Goal: Task Accomplishment & Management: Use online tool/utility

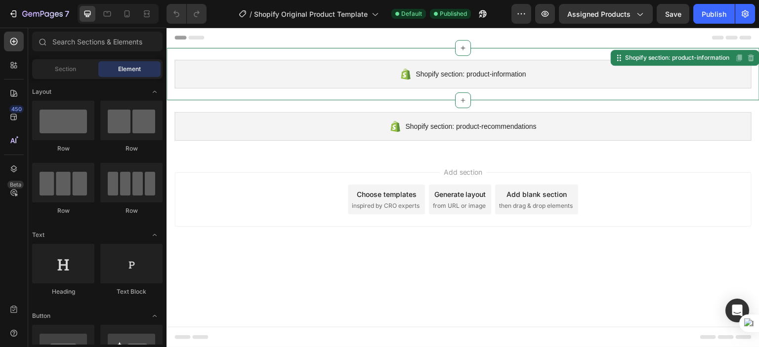
click at [584, 69] on div "Shopify section: product-information" at bounding box center [462, 74] width 577 height 29
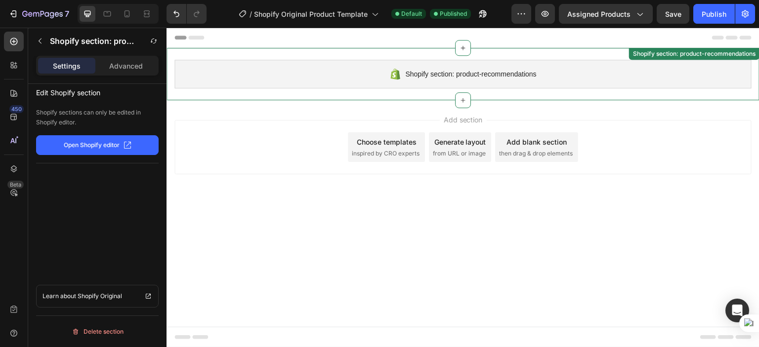
click at [462, 87] on div "Shopify section: product-recommendations" at bounding box center [462, 74] width 577 height 29
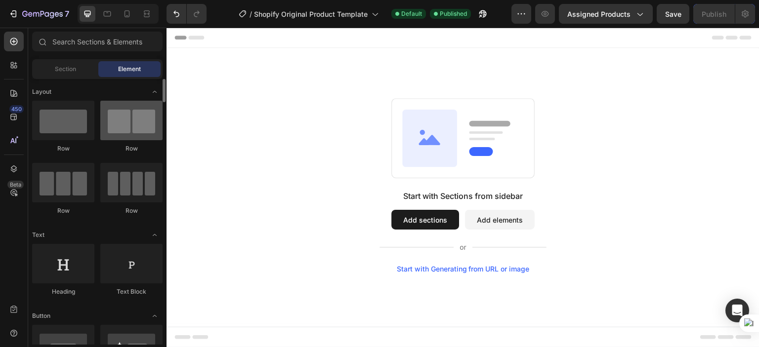
drag, startPoint x: 77, startPoint y: 123, endPoint x: 136, endPoint y: 120, distance: 58.9
click at [90, 122] on div at bounding box center [63, 121] width 62 height 40
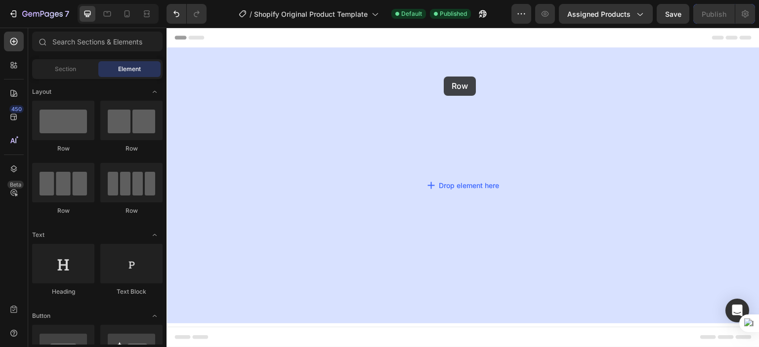
drag, startPoint x: 302, startPoint y: 148, endPoint x: 443, endPoint y: 77, distance: 158.1
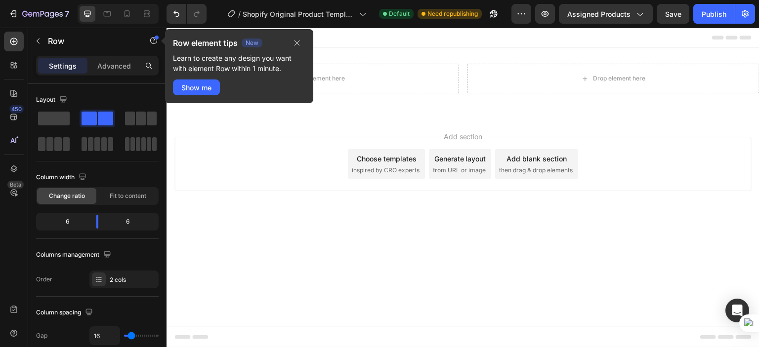
click at [233, 200] on div "Add section Choose templates inspired by CRO experts Generate layout from URL o…" at bounding box center [462, 166] width 593 height 98
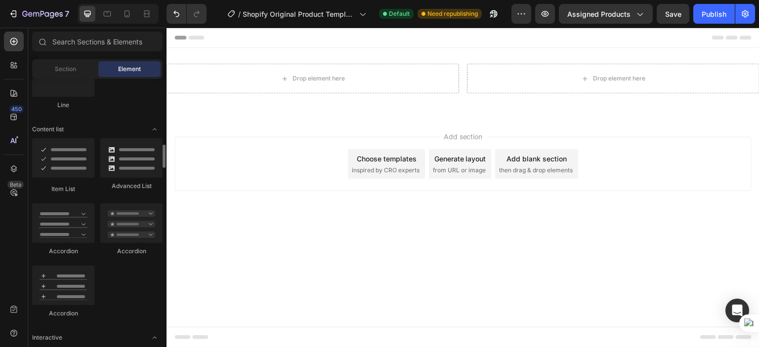
scroll to position [889, 0]
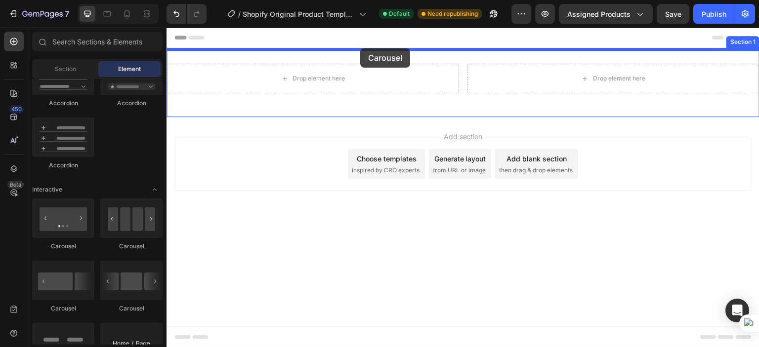
drag, startPoint x: 292, startPoint y: 258, endPoint x: 359, endPoint y: 49, distance: 218.6
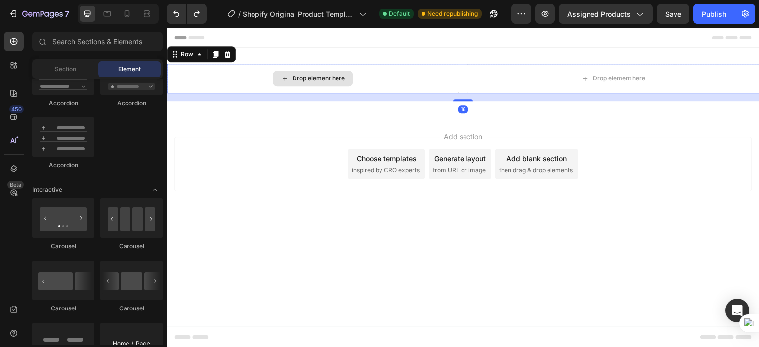
click at [438, 84] on div "Drop element here" at bounding box center [312, 79] width 292 height 30
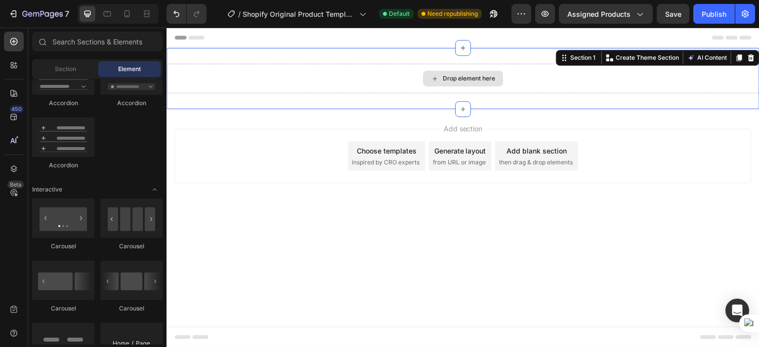
click at [277, 69] on div "Drop element here" at bounding box center [462, 79] width 593 height 30
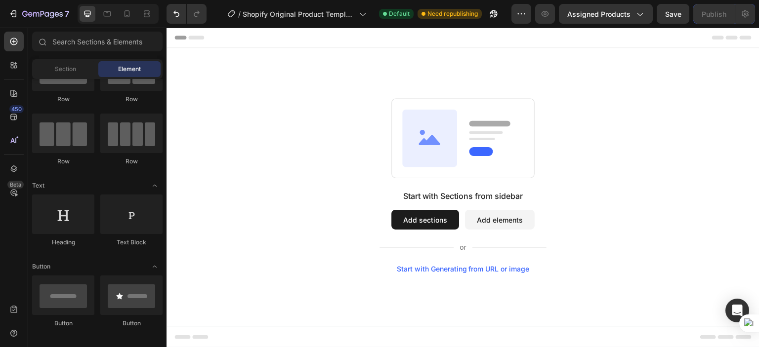
scroll to position [0, 0]
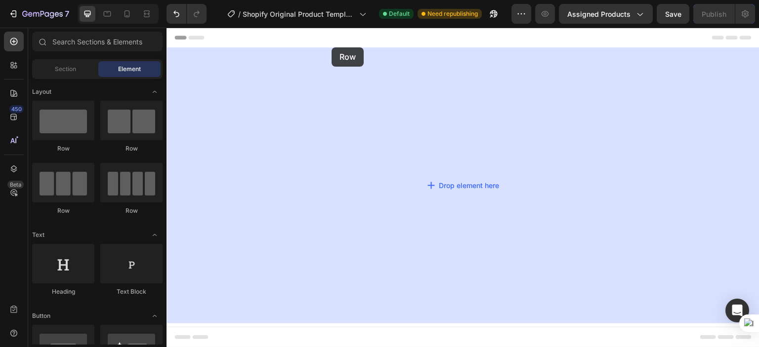
drag, startPoint x: 230, startPoint y: 154, endPoint x: 331, endPoint y: 47, distance: 147.1
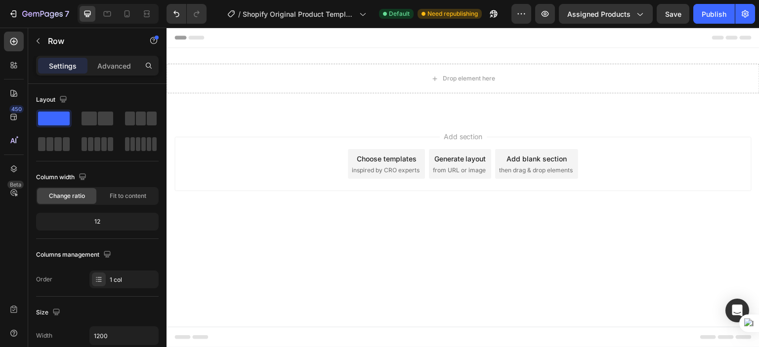
click at [238, 143] on div "Add section Choose templates inspired by CRO experts Generate layout from URL o…" at bounding box center [462, 164] width 577 height 54
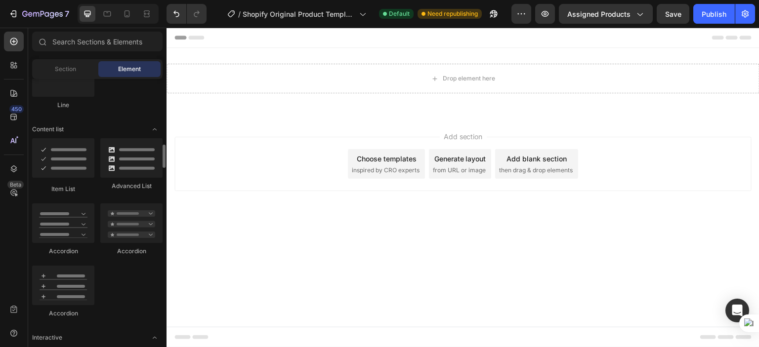
scroll to position [889, 0]
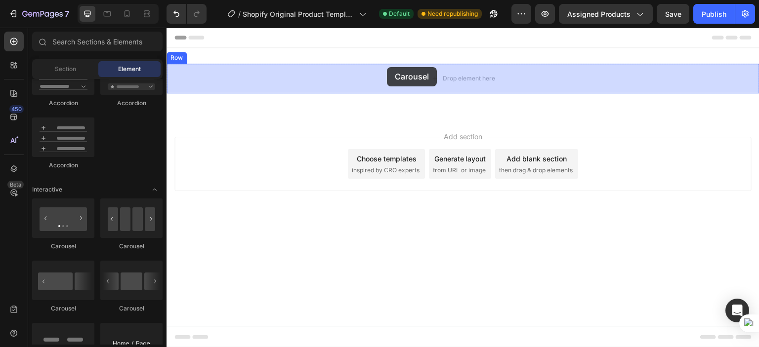
drag, startPoint x: 290, startPoint y: 250, endPoint x: 387, endPoint y: 67, distance: 207.0
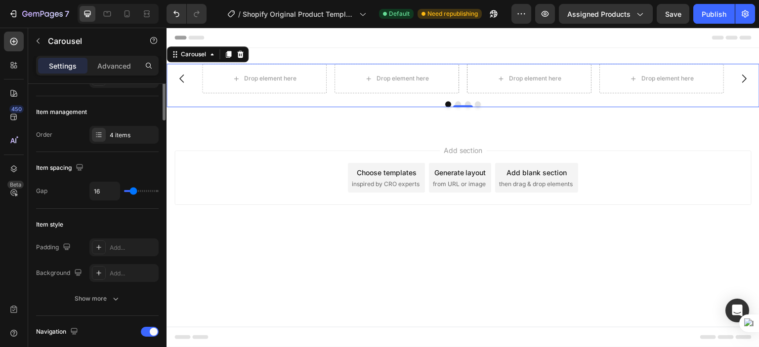
scroll to position [64, 0]
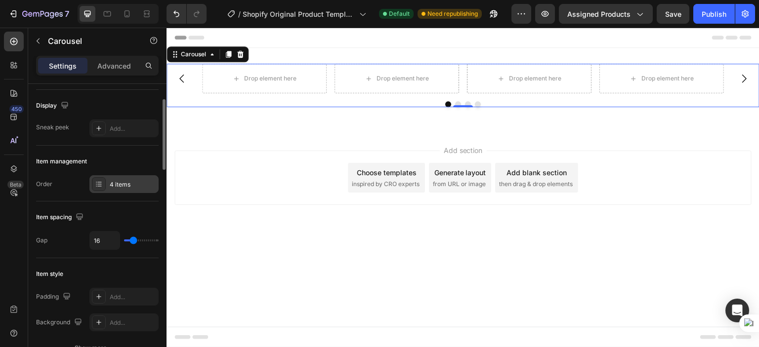
click at [129, 187] on div "4 items" at bounding box center [133, 184] width 46 height 9
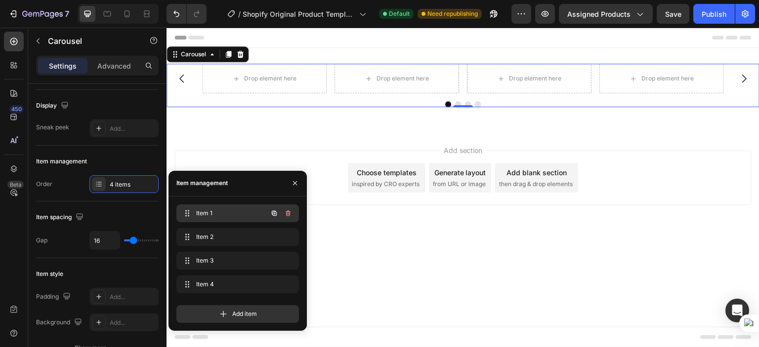
click at [225, 211] on span "Item 1" at bounding box center [224, 213] width 56 height 9
click at [219, 214] on span "Item 1" at bounding box center [224, 213] width 56 height 9
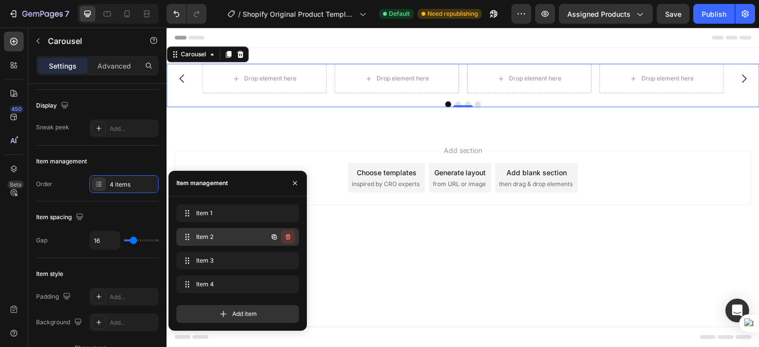
click at [288, 240] on icon "button" at bounding box center [288, 237] width 8 height 8
click at [286, 239] on div "Delete" at bounding box center [281, 237] width 18 height 9
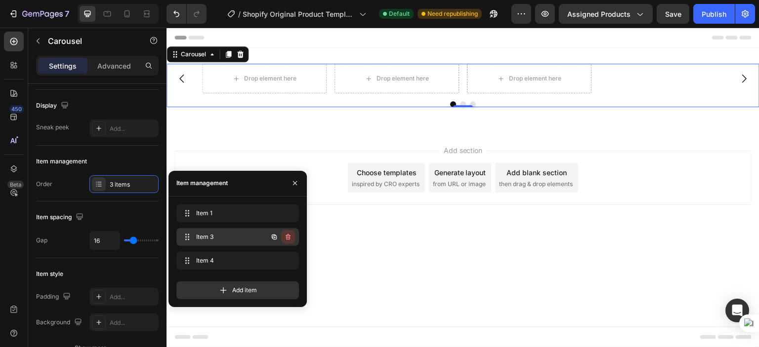
click at [287, 238] on icon "button" at bounding box center [287, 237] width 0 height 2
click at [284, 239] on div "Delete" at bounding box center [281, 237] width 18 height 9
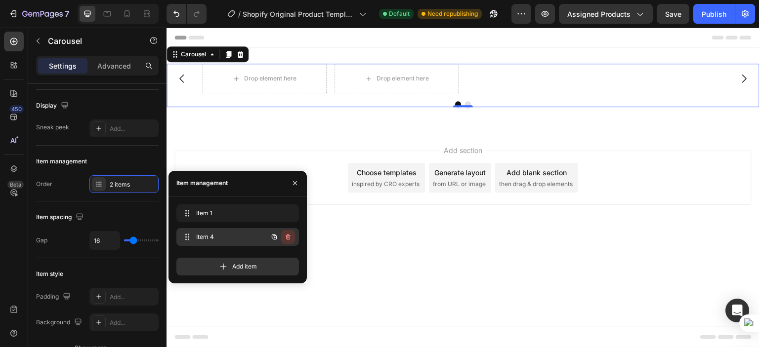
click at [286, 239] on icon "button" at bounding box center [287, 237] width 5 height 6
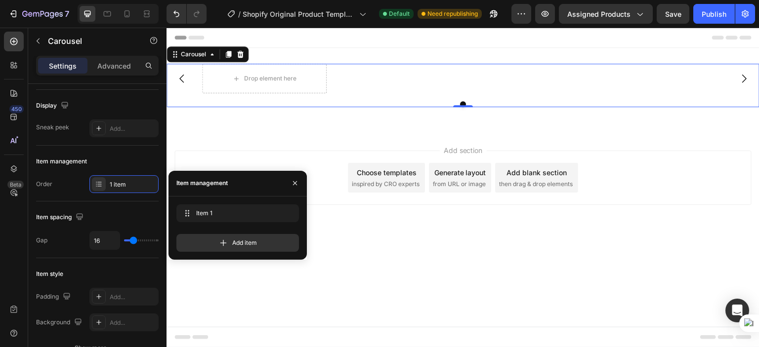
click at [394, 273] on body "Drop element here Carousel 0 Row Section 1 Root Start with Sections from sideba…" at bounding box center [462, 188] width 593 height 320
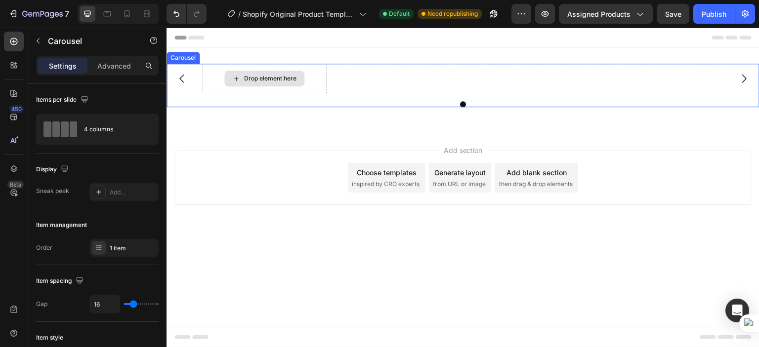
click at [315, 80] on div "Drop element here" at bounding box center [264, 79] width 124 height 30
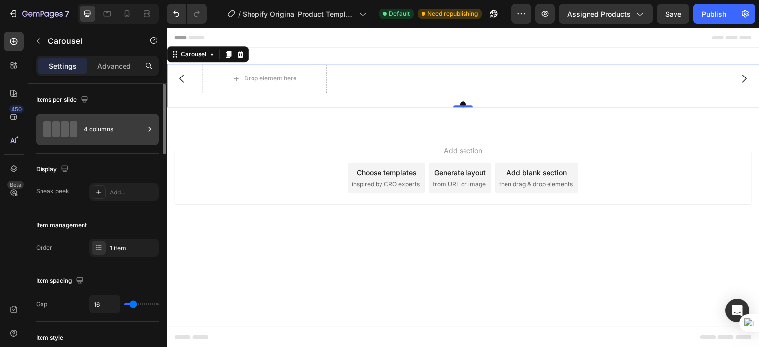
click at [115, 128] on div "4 columns" at bounding box center [114, 129] width 60 height 23
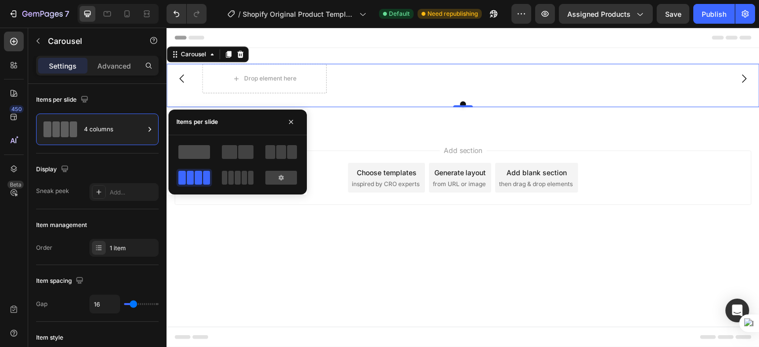
click at [198, 154] on span at bounding box center [194, 152] width 32 height 14
click at [280, 285] on body "Drop element here Carousel 0 Row Section 1 Root Start with Sections from sideba…" at bounding box center [462, 188] width 593 height 320
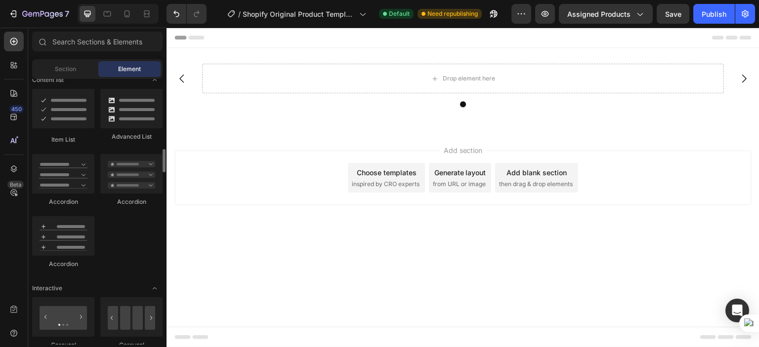
scroll to position [938, 0]
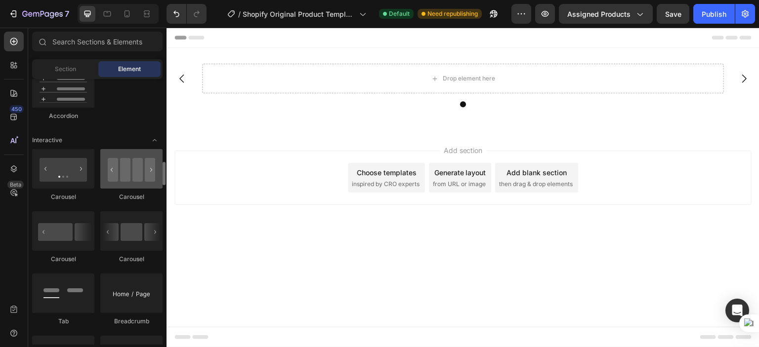
click at [141, 175] on div at bounding box center [131, 169] width 62 height 40
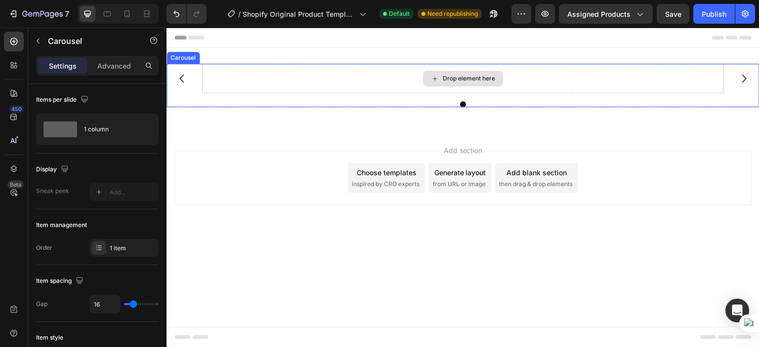
click at [311, 70] on div "Drop element here" at bounding box center [462, 79] width 521 height 30
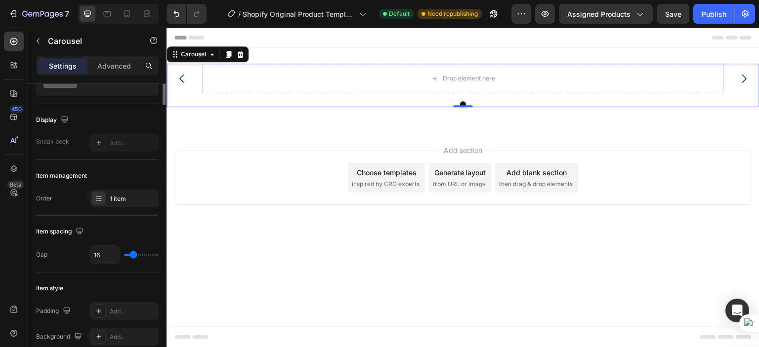
scroll to position [0, 0]
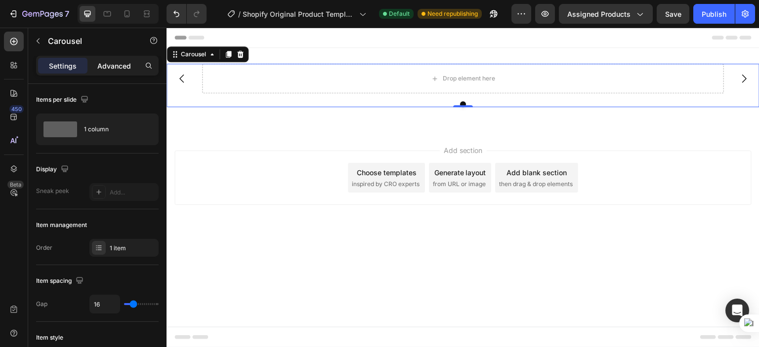
click at [104, 63] on p "Advanced" at bounding box center [114, 66] width 34 height 10
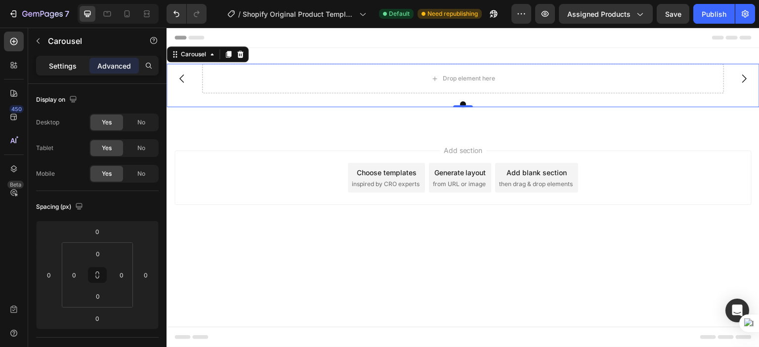
click at [77, 66] on div "Settings" at bounding box center [62, 66] width 49 height 16
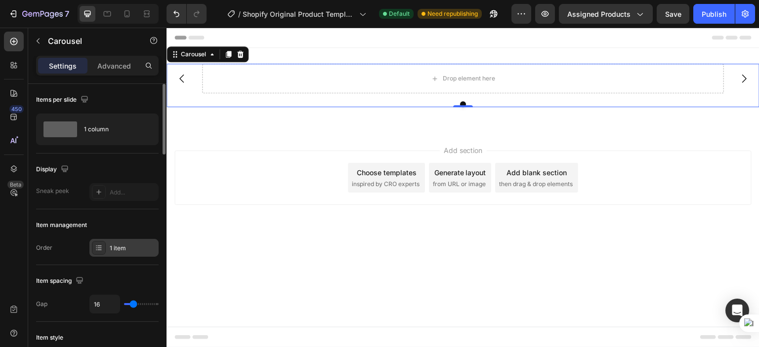
click at [119, 252] on div "1 item" at bounding box center [133, 248] width 46 height 9
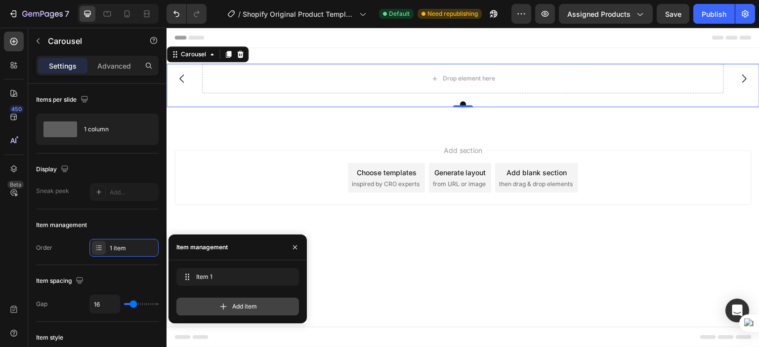
click at [227, 304] on icon at bounding box center [223, 307] width 10 height 10
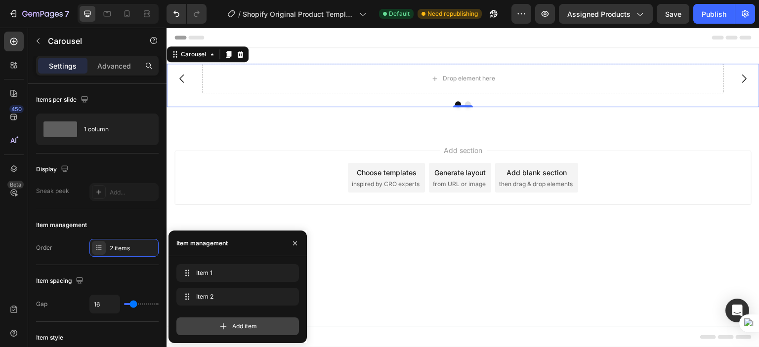
click at [227, 324] on icon at bounding box center [223, 326] width 10 height 10
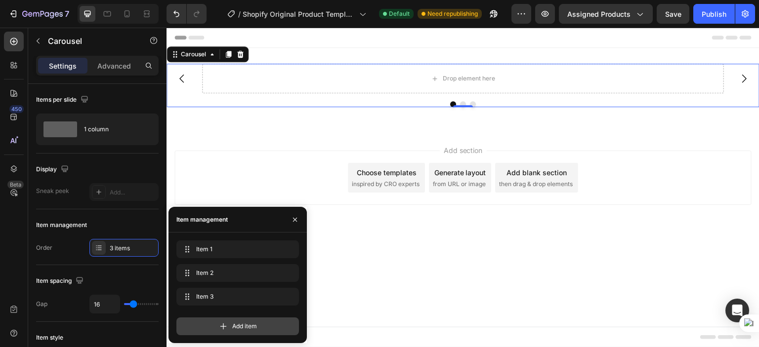
click at [230, 324] on div "Add item" at bounding box center [237, 327] width 122 height 18
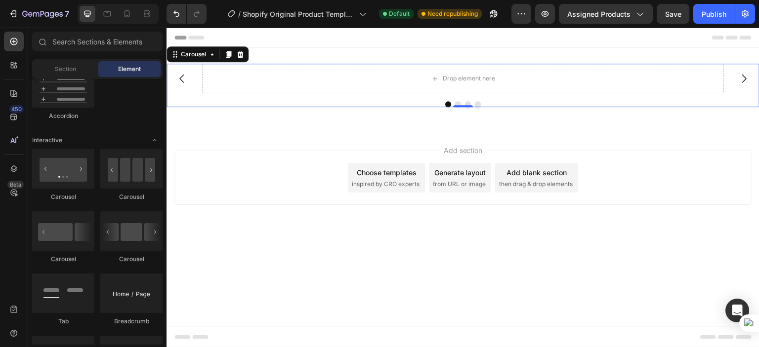
click at [349, 245] on body "Drop element here Drop element here Drop element here Drop element here Carouse…" at bounding box center [462, 188] width 593 height 320
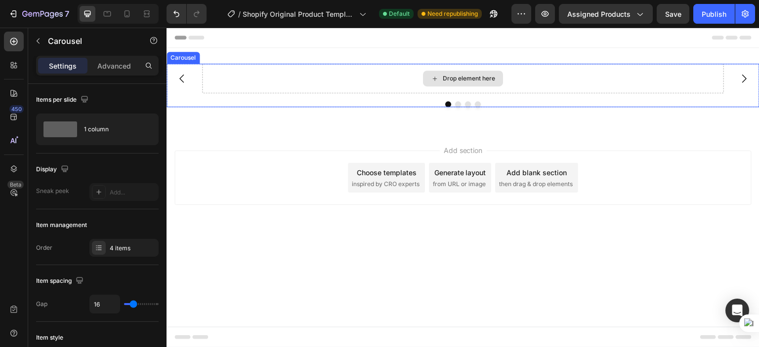
click at [348, 77] on div "Drop element here" at bounding box center [462, 79] width 521 height 30
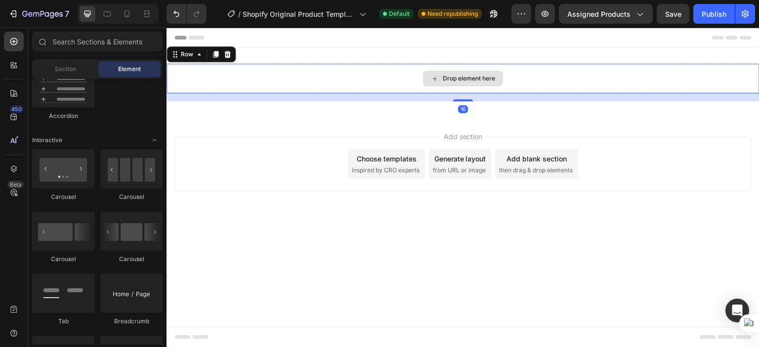
click at [360, 86] on div "Drop element here" at bounding box center [462, 79] width 593 height 30
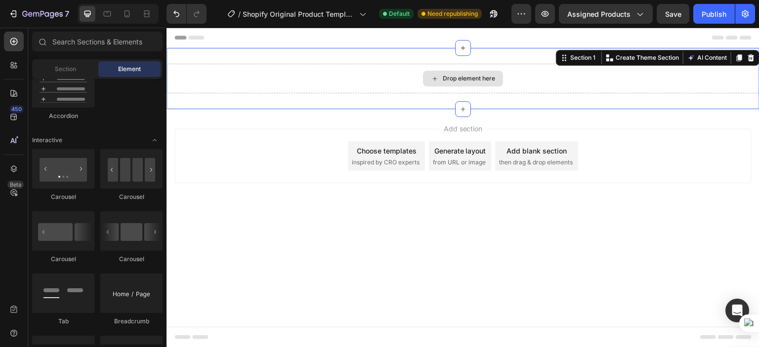
click at [360, 86] on div "Drop element here" at bounding box center [462, 79] width 593 height 30
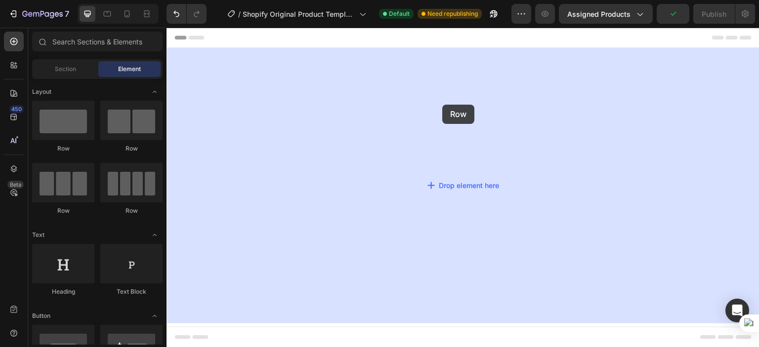
drag, startPoint x: 242, startPoint y: 159, endPoint x: 445, endPoint y: 102, distance: 210.6
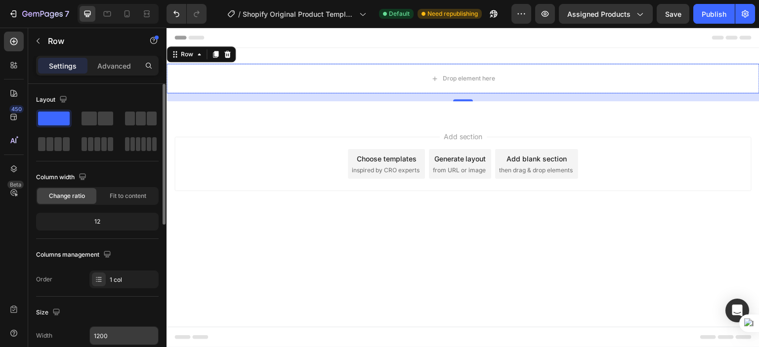
scroll to position [148, 0]
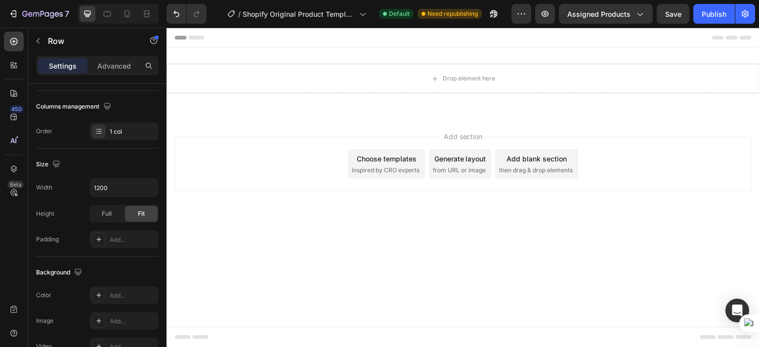
click at [269, 220] on body "Drop element here Row Section 1 Root Start with Sections from sidebar Add secti…" at bounding box center [462, 188] width 593 height 320
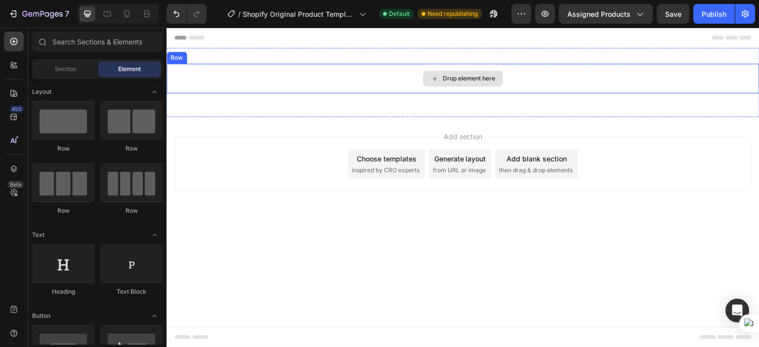
click at [443, 75] on div "Drop element here" at bounding box center [468, 79] width 52 height 8
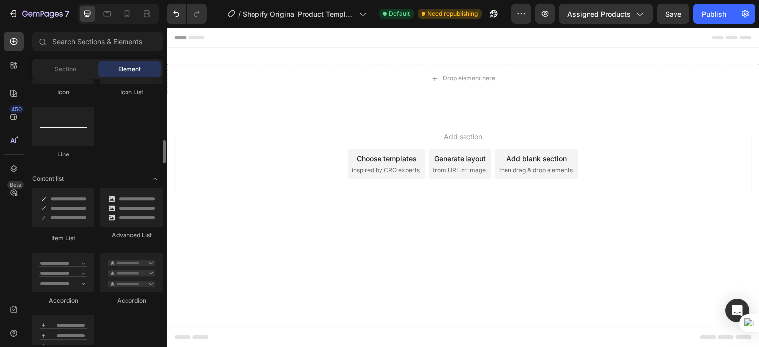
scroll to position [839, 0]
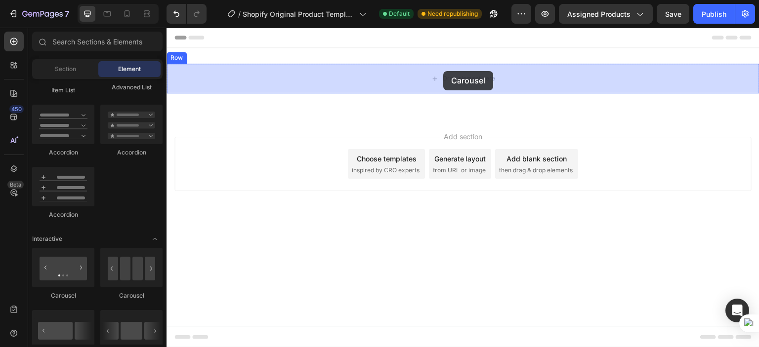
drag, startPoint x: 300, startPoint y: 299, endPoint x: 443, endPoint y: 71, distance: 269.4
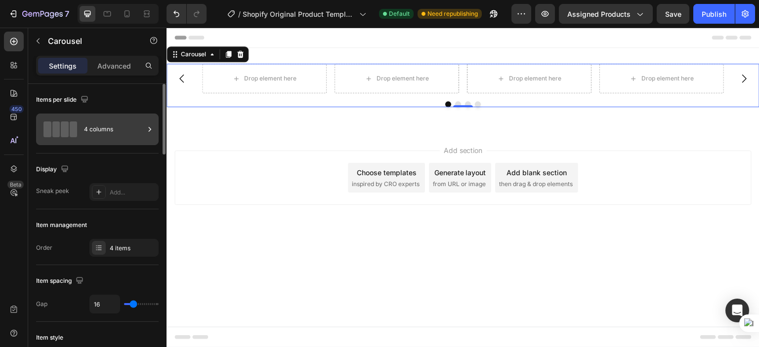
click at [149, 129] on icon at bounding box center [150, 129] width 10 height 10
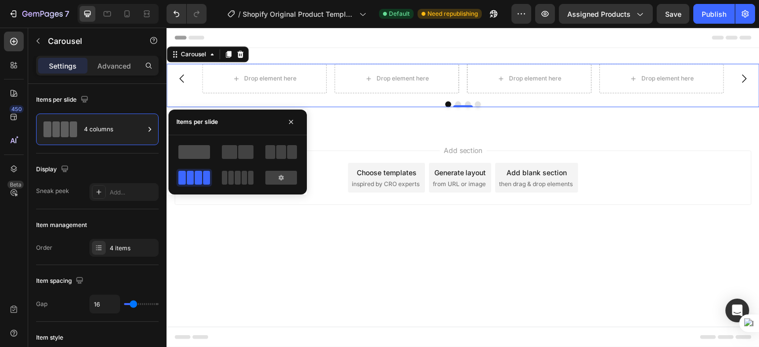
click at [196, 149] on span at bounding box center [194, 152] width 32 height 14
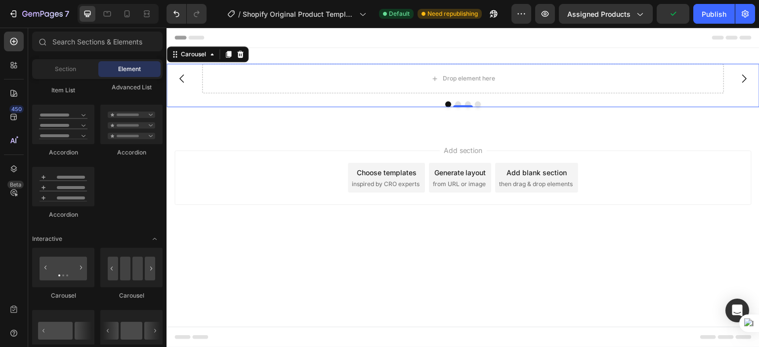
click at [267, 243] on body "Drop element here Drop element here Drop element here Drop element here Carouse…" at bounding box center [462, 188] width 593 height 320
click at [459, 97] on div "Drop element here Drop element here Drop element here Drop element here Carouse…" at bounding box center [462, 85] width 593 height 43
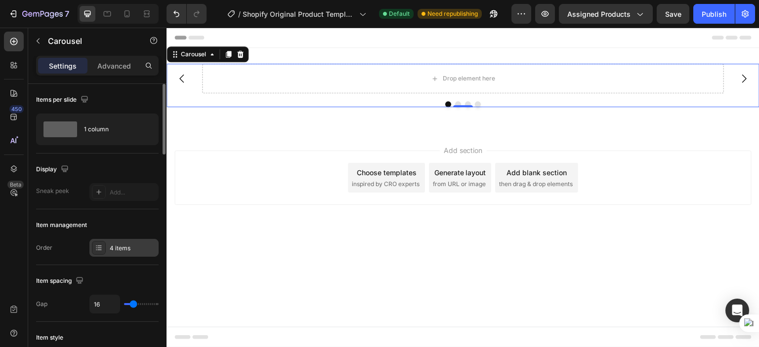
click at [122, 248] on div "4 items" at bounding box center [133, 248] width 46 height 9
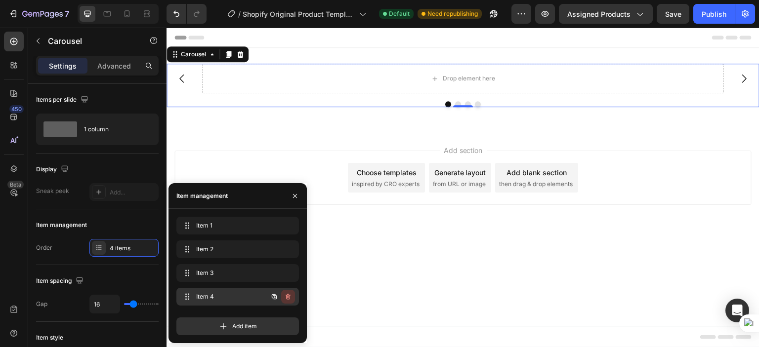
click at [289, 298] on icon "button" at bounding box center [287, 297] width 5 height 6
click at [280, 298] on div "Delete" at bounding box center [281, 296] width 18 height 9
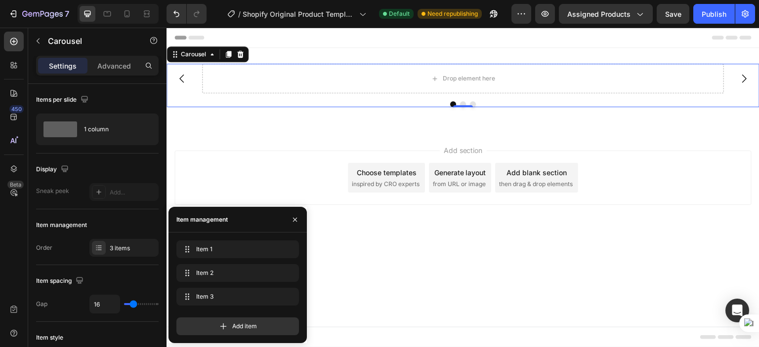
click at [419, 248] on body "Drop element here Drop element here Drop element here Carousel 0 Row Section 1 …" at bounding box center [462, 188] width 593 height 320
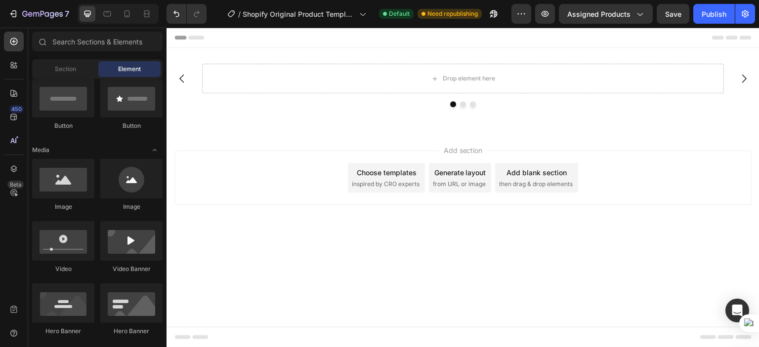
scroll to position [148, 0]
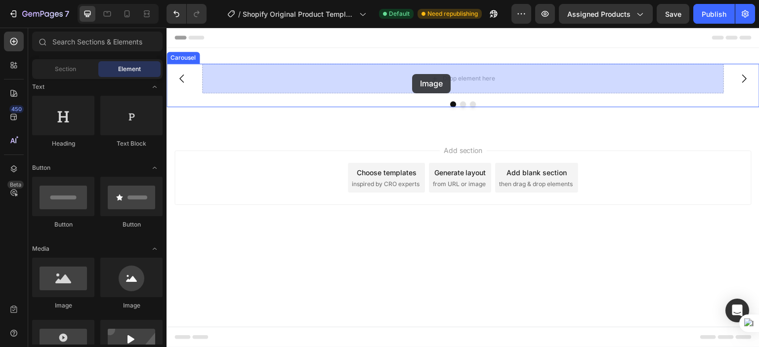
drag, startPoint x: 237, startPoint y: 302, endPoint x: 412, endPoint y: 74, distance: 287.3
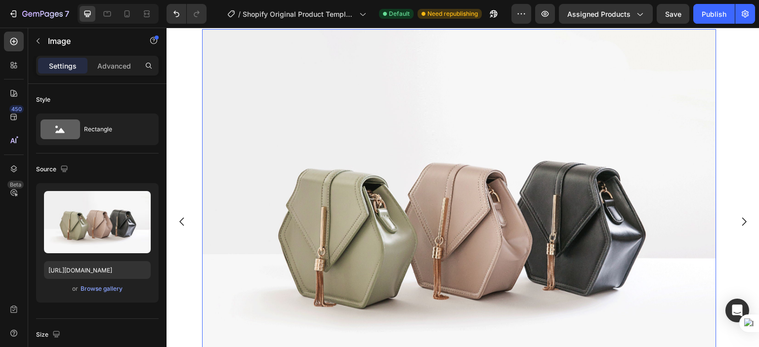
scroll to position [49, 0]
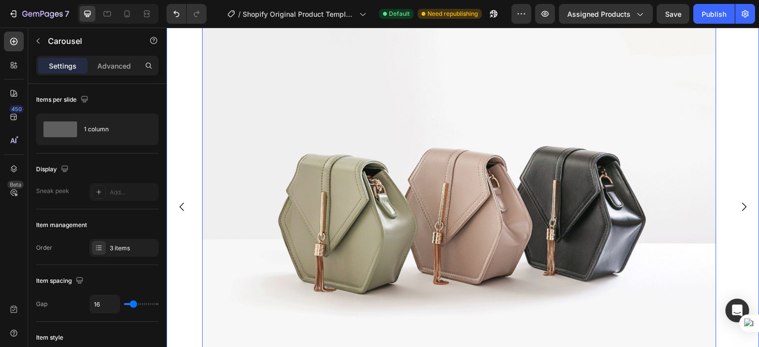
click at [738, 205] on icon "Carousel Next Arrow" at bounding box center [744, 207] width 12 height 12
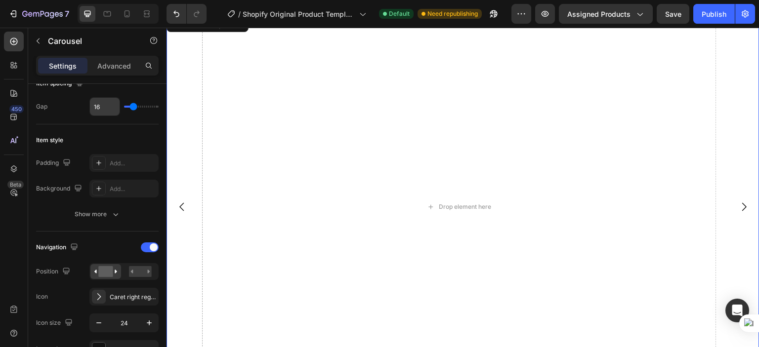
scroll to position [0, 0]
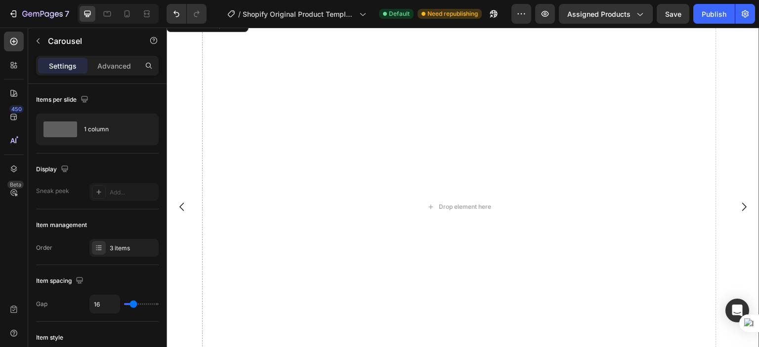
click at [738, 207] on icon "Carousel Next Arrow" at bounding box center [744, 207] width 12 height 12
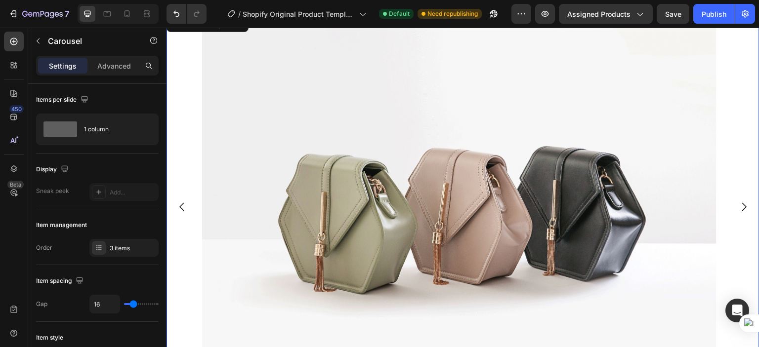
click at [738, 207] on icon "Carousel Next Arrow" at bounding box center [744, 207] width 12 height 12
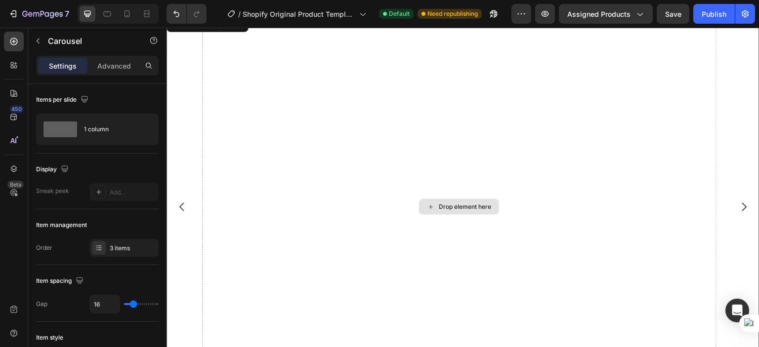
click at [325, 84] on div "Drop element here" at bounding box center [459, 207] width 514 height 386
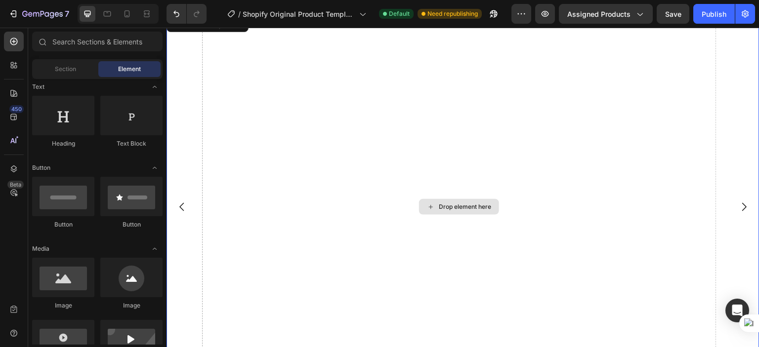
click at [459, 207] on div "Drop element here" at bounding box center [465, 207] width 52 height 8
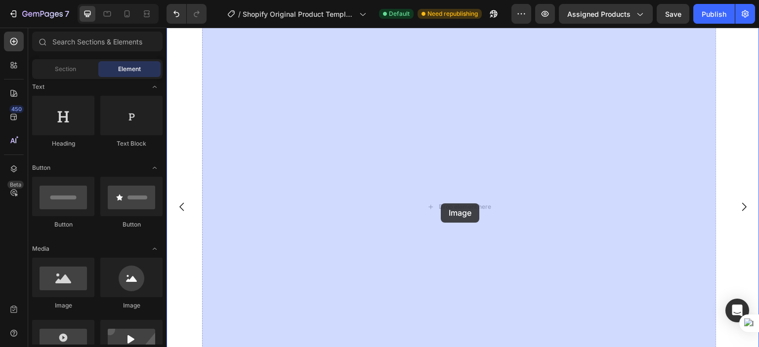
drag, startPoint x: 236, startPoint y: 309, endPoint x: 440, endPoint y: 203, distance: 230.4
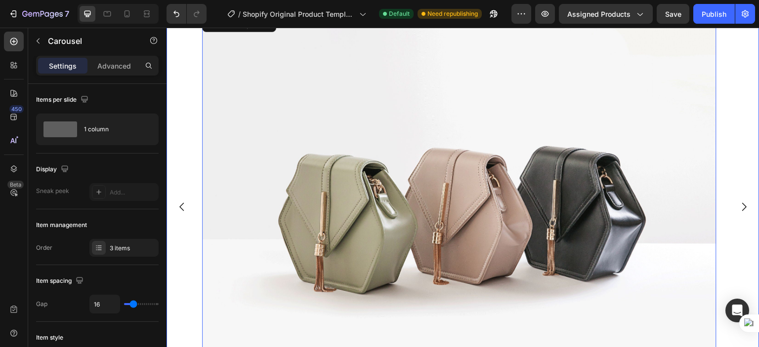
click at [742, 205] on icon "Carousel Next Arrow" at bounding box center [744, 207] width 4 height 8
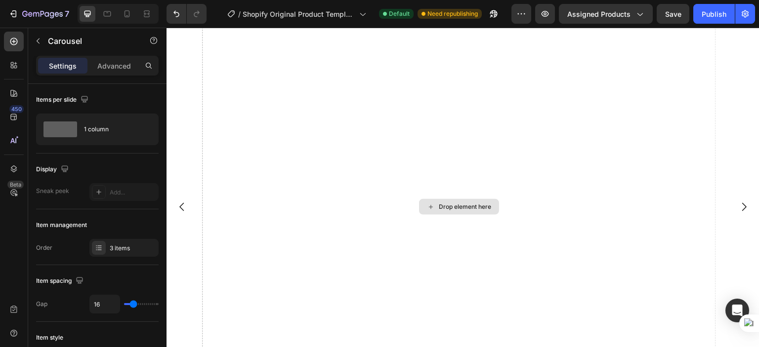
click at [467, 207] on div "Drop element here" at bounding box center [465, 207] width 52 height 8
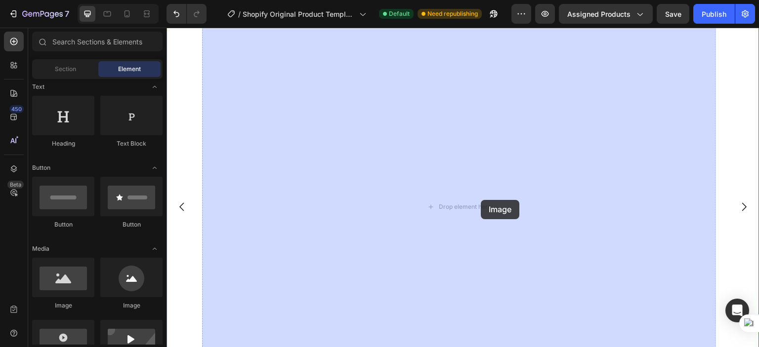
drag, startPoint x: 240, startPoint y: 318, endPoint x: 481, endPoint y: 200, distance: 268.1
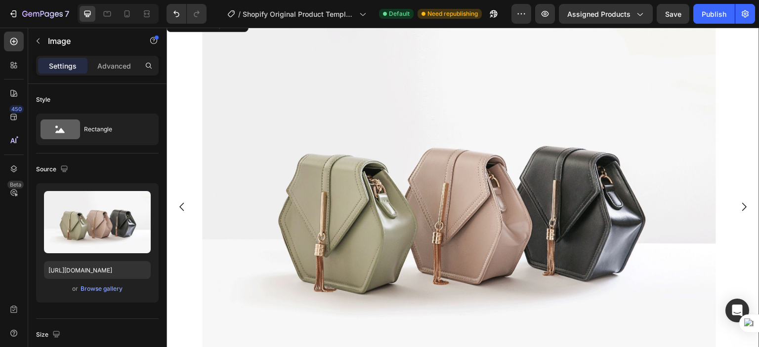
click at [741, 209] on icon "Carousel Next Arrow" at bounding box center [744, 207] width 12 height 12
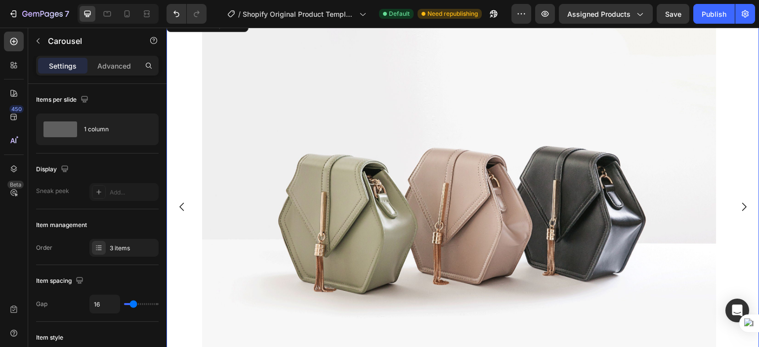
click at [741, 209] on icon "Carousel Next Arrow" at bounding box center [744, 207] width 12 height 12
click at [179, 207] on icon "Carousel Back Arrow" at bounding box center [182, 207] width 12 height 12
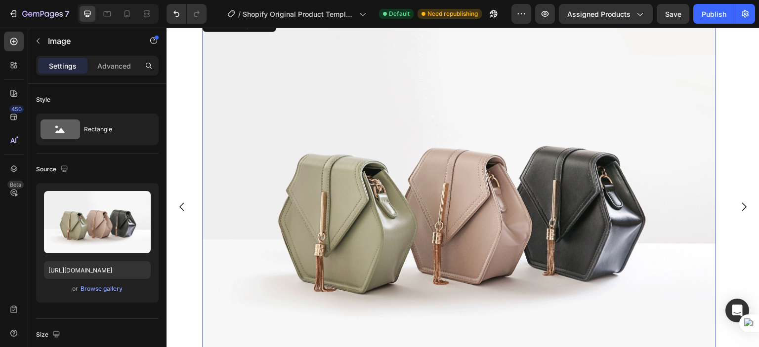
click at [447, 201] on img at bounding box center [459, 207] width 514 height 386
click at [447, 202] on img at bounding box center [459, 207] width 514 height 386
click at [98, 289] on div "Browse gallery" at bounding box center [101, 288] width 42 height 9
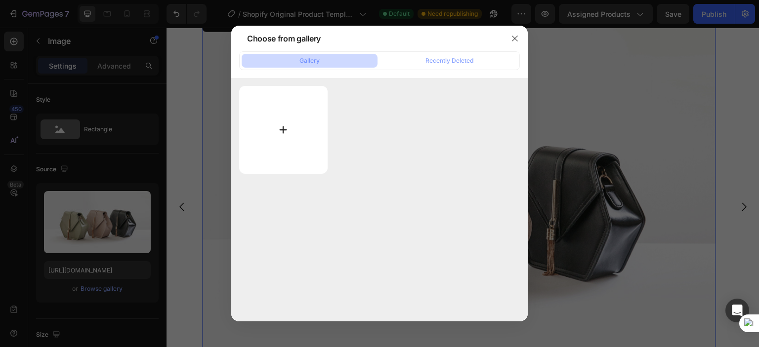
click at [283, 130] on input "file" at bounding box center [283, 130] width 88 height 88
click at [520, 39] on button "button" at bounding box center [515, 39] width 16 height 16
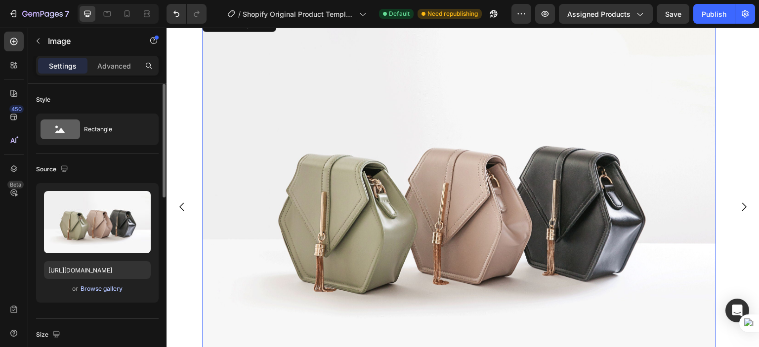
click at [111, 290] on div "Browse gallery" at bounding box center [101, 288] width 42 height 9
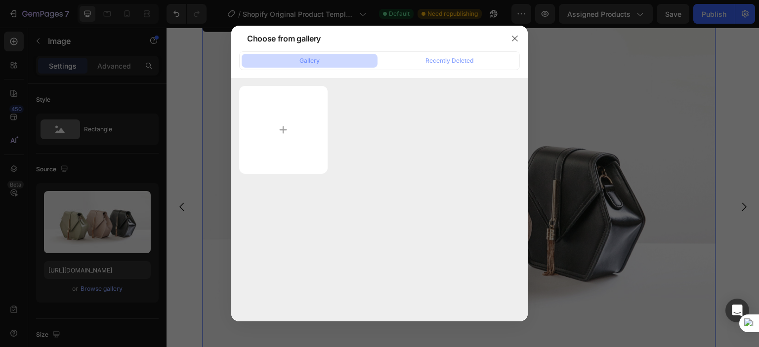
click at [317, 57] on div "Gallery" at bounding box center [309, 60] width 20 height 9
click at [286, 134] on input "file" at bounding box center [283, 130] width 88 height 88
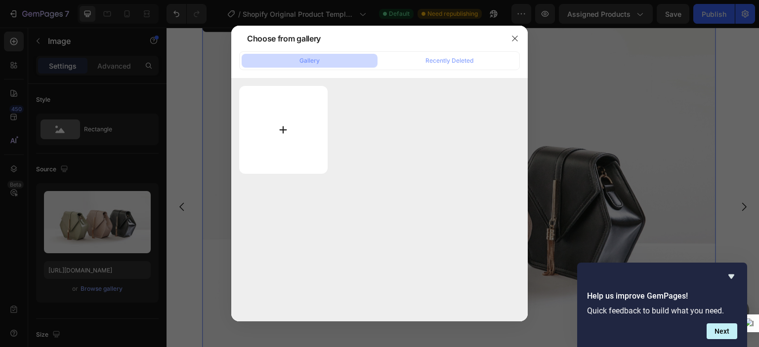
click at [281, 128] on input "file" at bounding box center [283, 130] width 88 height 88
type input "C:\fakepath\a1.png"
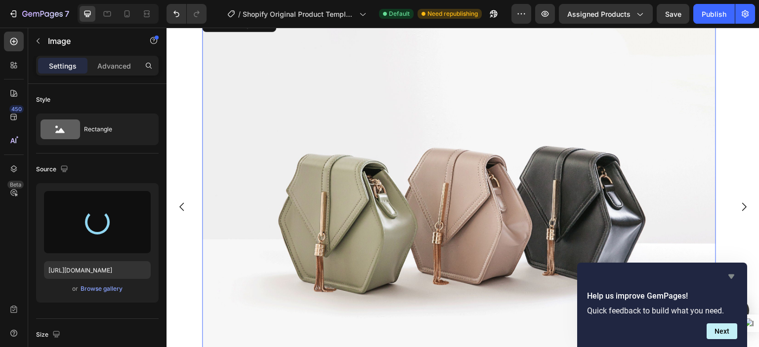
click at [731, 276] on icon "Hide survey" at bounding box center [731, 277] width 6 height 4
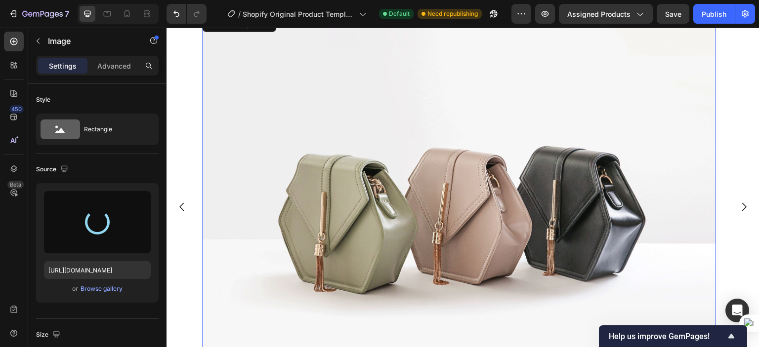
type input "[URL][DOMAIN_NAME]"
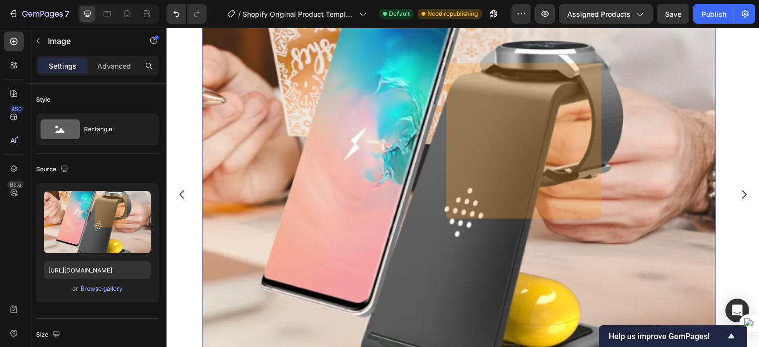
scroll to position [112, 0]
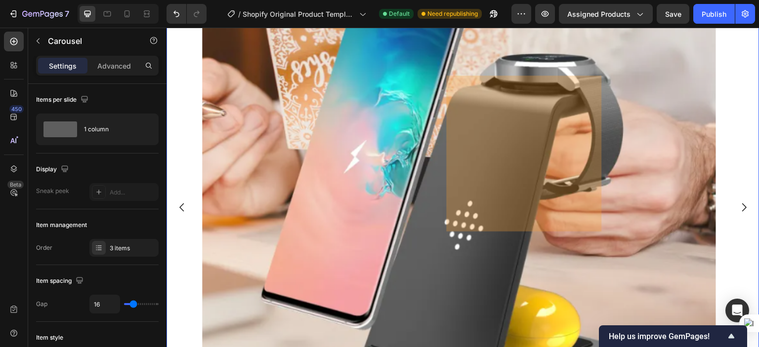
click at [181, 208] on icon "Carousel Back Arrow" at bounding box center [181, 207] width 4 height 8
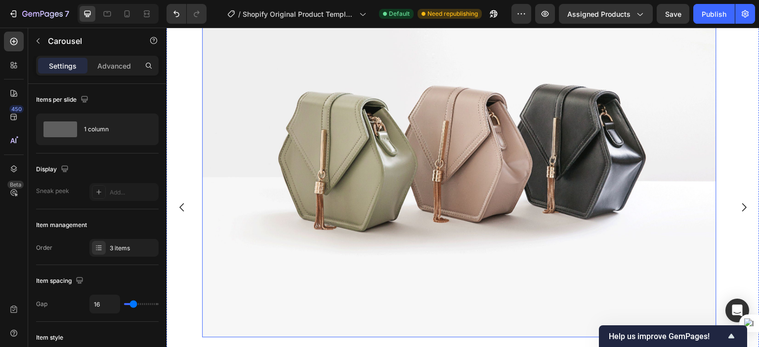
click at [449, 175] on img at bounding box center [459, 145] width 514 height 386
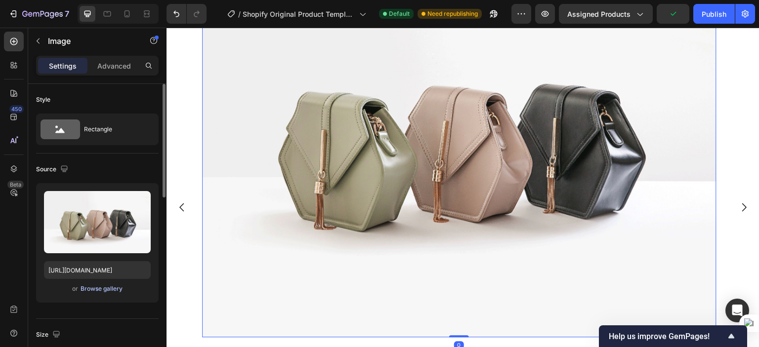
click at [101, 287] on div "Browse gallery" at bounding box center [101, 288] width 42 height 9
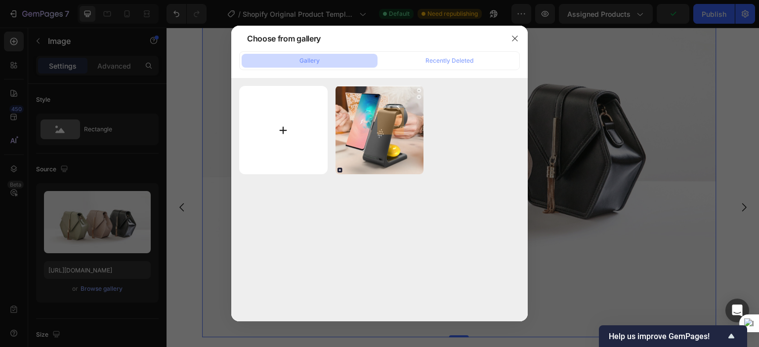
click at [290, 132] on input "file" at bounding box center [283, 130] width 88 height 88
type input "C:\fakepath\a2.png"
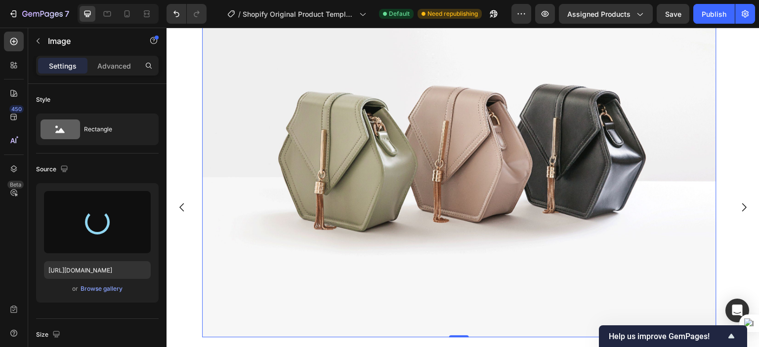
type input "[URL][DOMAIN_NAME]"
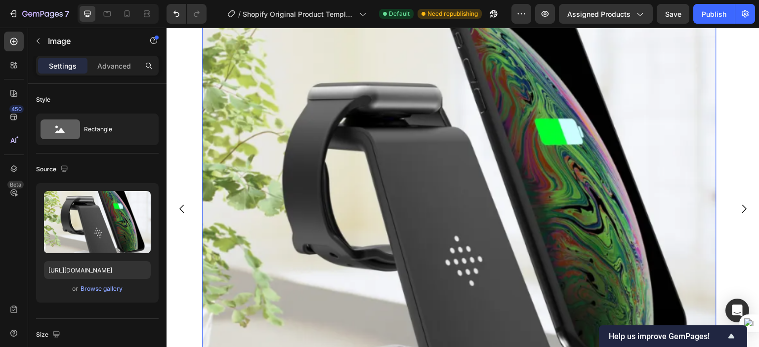
scroll to position [114, 0]
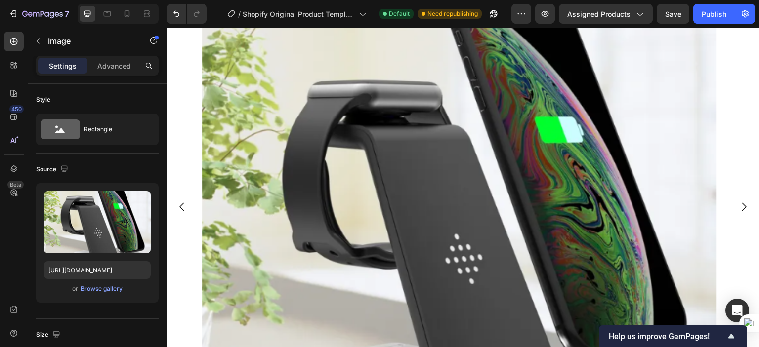
click at [181, 206] on icon "Carousel Back Arrow" at bounding box center [182, 207] width 12 height 12
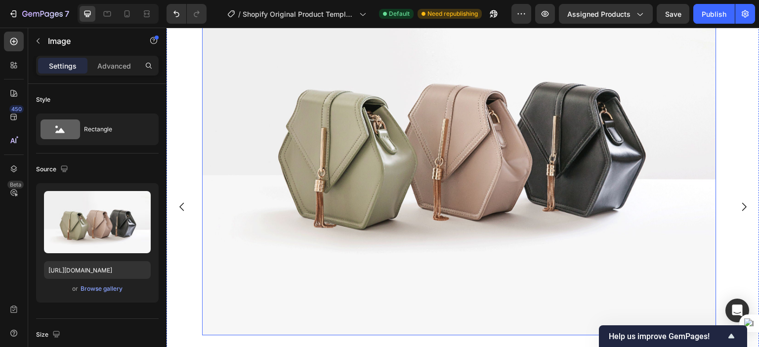
click at [400, 170] on img at bounding box center [459, 143] width 514 height 386
click at [94, 290] on div "Browse gallery" at bounding box center [101, 288] width 42 height 9
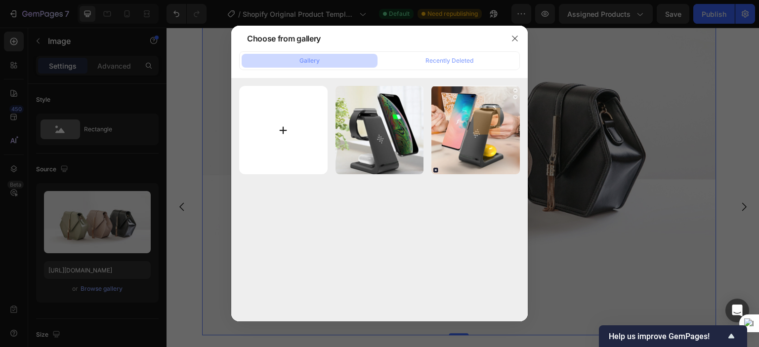
click at [304, 123] on input "file" at bounding box center [283, 130] width 88 height 88
type input "C:\fakepath\a3.png"
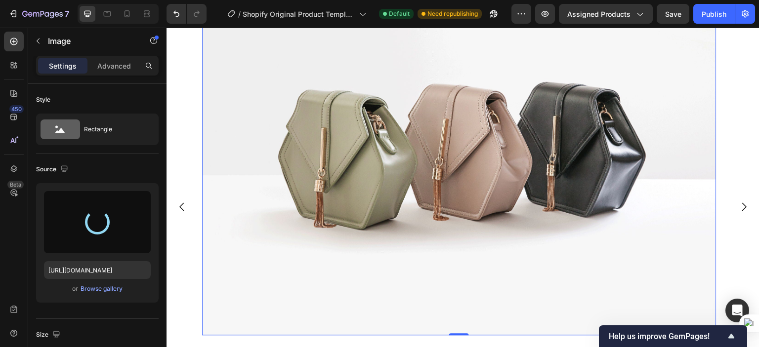
type input "[URL][DOMAIN_NAME]"
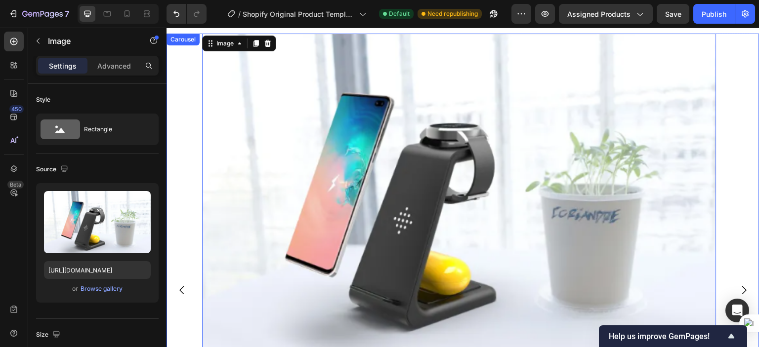
scroll to position [0, 0]
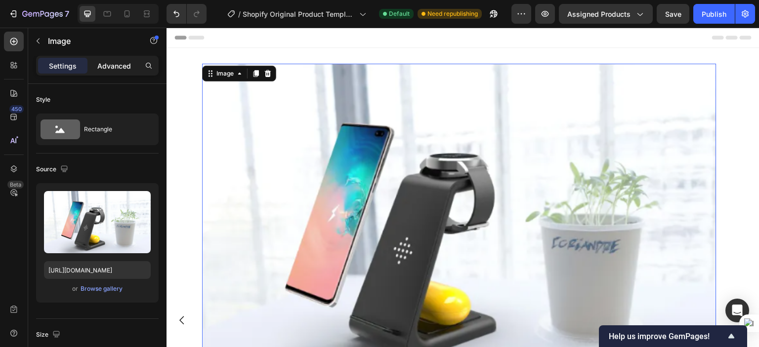
click at [120, 68] on p "Advanced" at bounding box center [114, 66] width 34 height 10
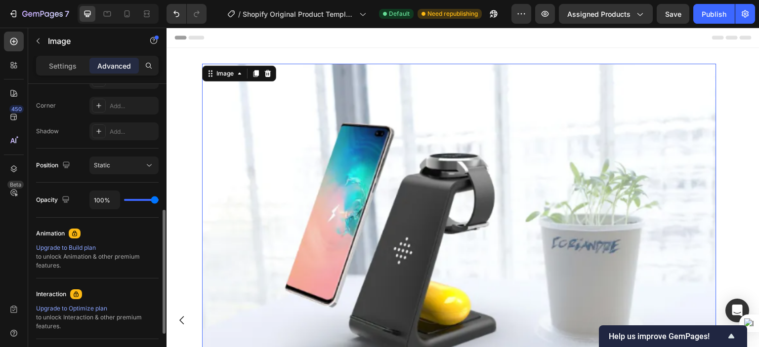
scroll to position [198, 0]
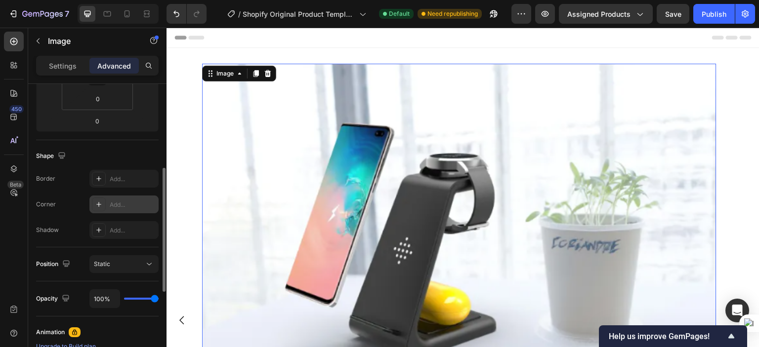
click at [99, 203] on icon at bounding box center [98, 204] width 5 height 5
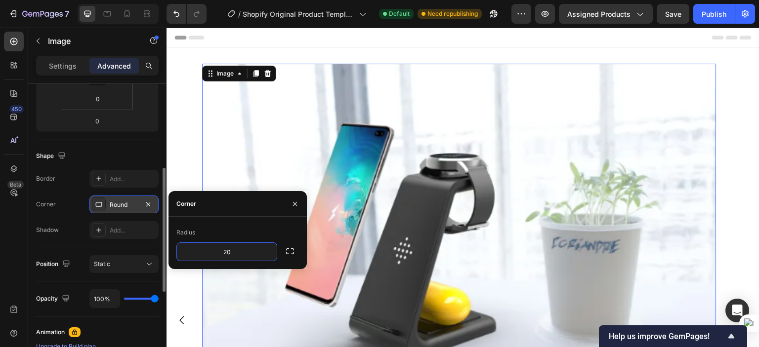
type input "20"
click at [289, 251] on icon "button" at bounding box center [290, 251] width 10 height 10
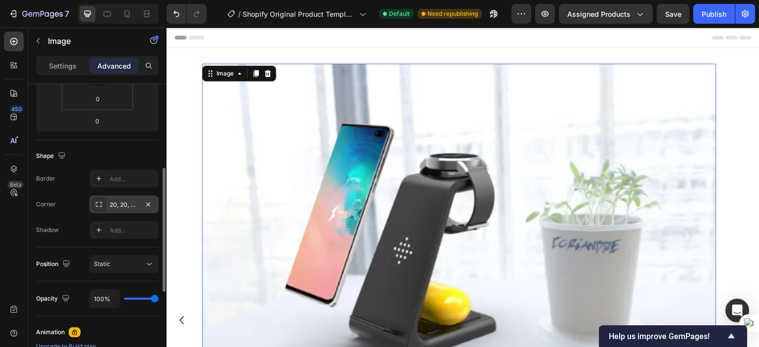
click at [150, 152] on div "Shape" at bounding box center [97, 156] width 122 height 16
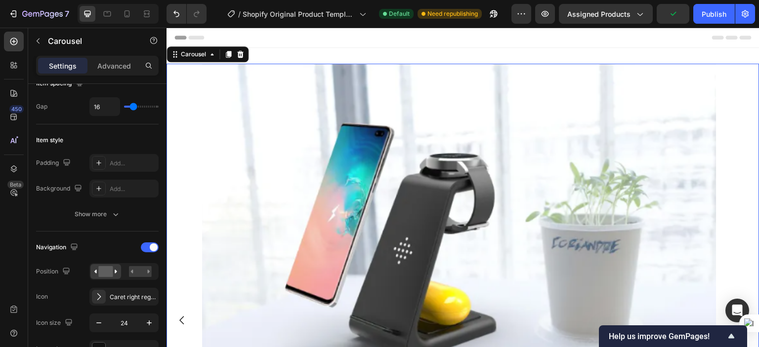
click at [183, 315] on icon "Carousel Back Arrow" at bounding box center [182, 321] width 12 height 12
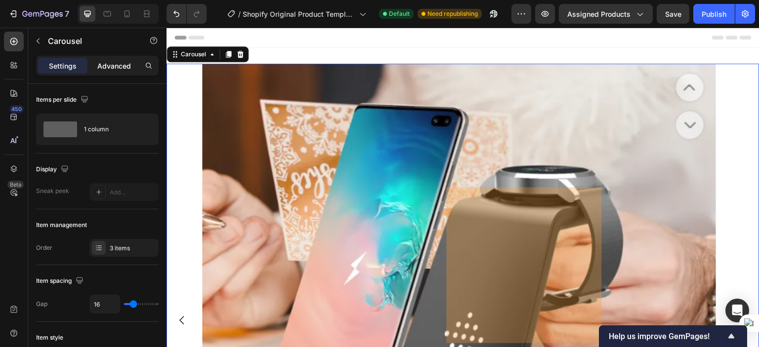
click at [114, 64] on p "Advanced" at bounding box center [114, 66] width 34 height 10
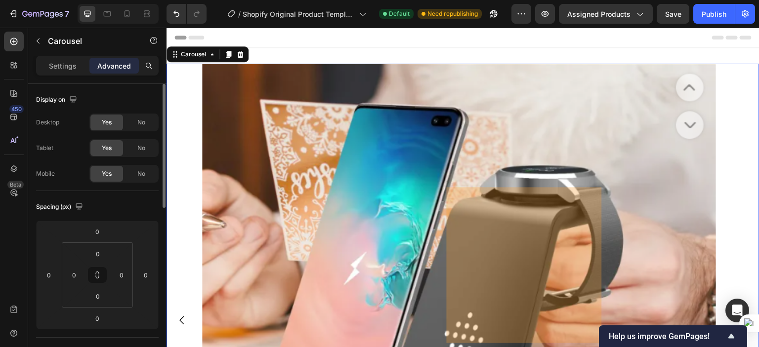
scroll to position [148, 0]
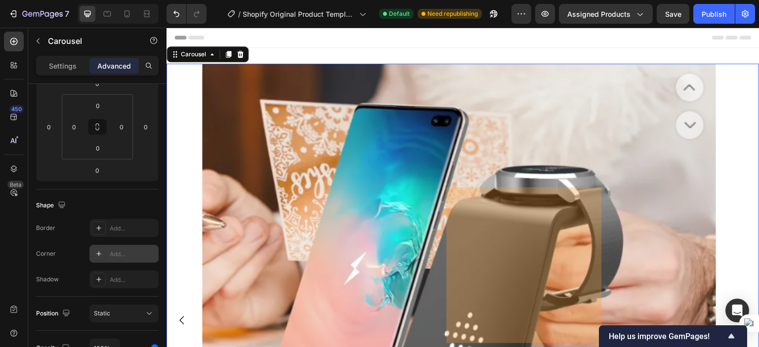
click at [132, 255] on div "Add..." at bounding box center [133, 254] width 46 height 9
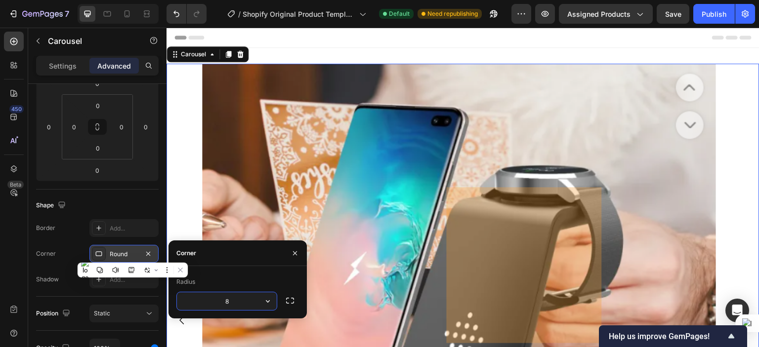
click at [238, 306] on input "8" at bounding box center [227, 301] width 100 height 18
type input "20"
click at [294, 297] on icon "button" at bounding box center [290, 301] width 10 height 10
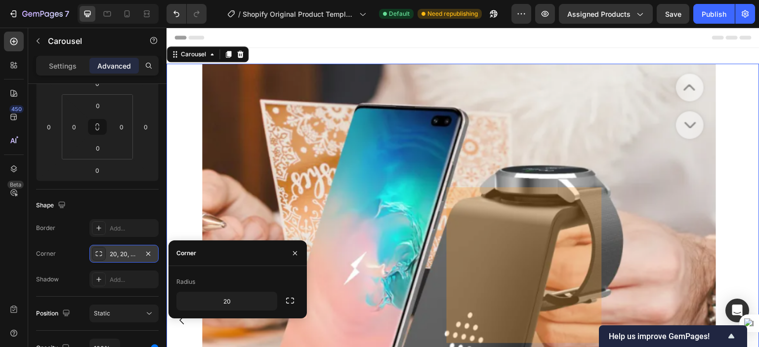
click at [261, 272] on div "Radius 20" at bounding box center [237, 292] width 138 height 52
click at [150, 194] on div "Shape Border Add... Corner 20, 20, 20, 20 Shadow Add..." at bounding box center [97, 243] width 122 height 107
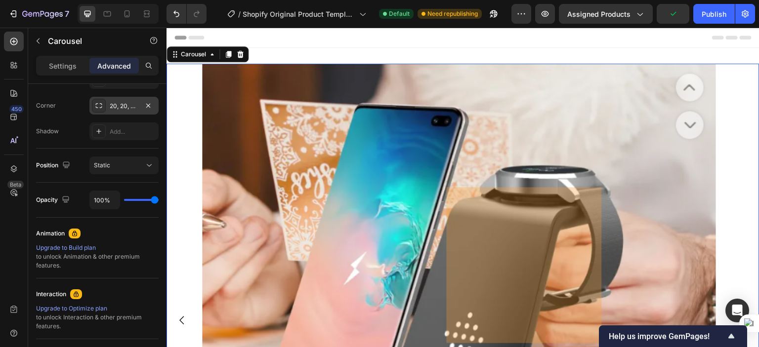
scroll to position [49, 0]
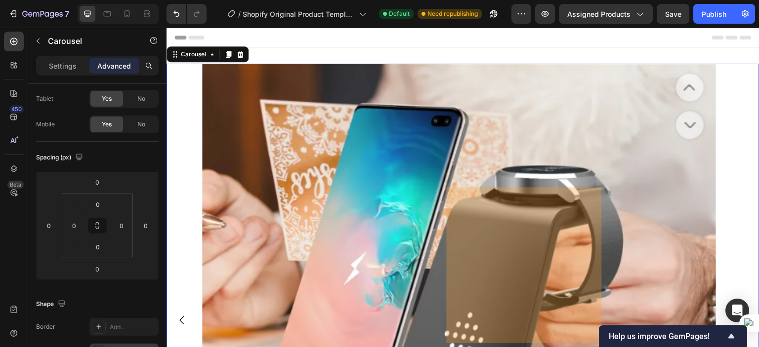
click at [183, 321] on icon "Carousel Back Arrow" at bounding box center [182, 321] width 12 height 12
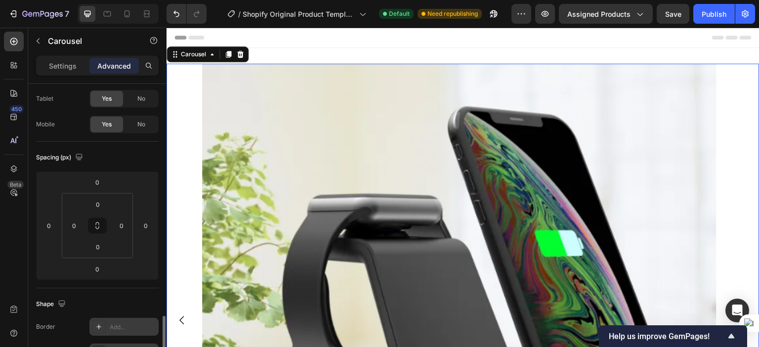
scroll to position [247, 0]
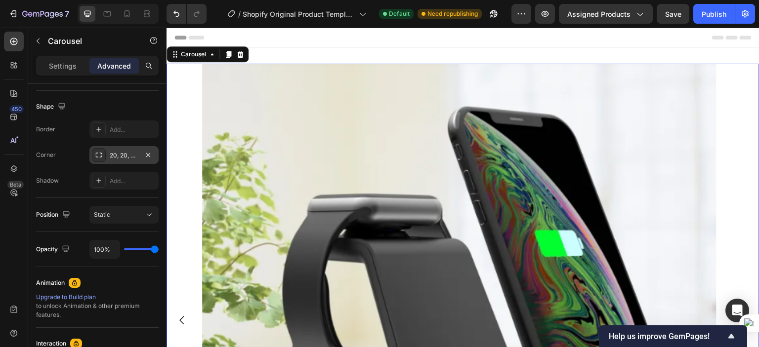
click at [182, 320] on icon "Carousel Back Arrow" at bounding box center [182, 321] width 12 height 12
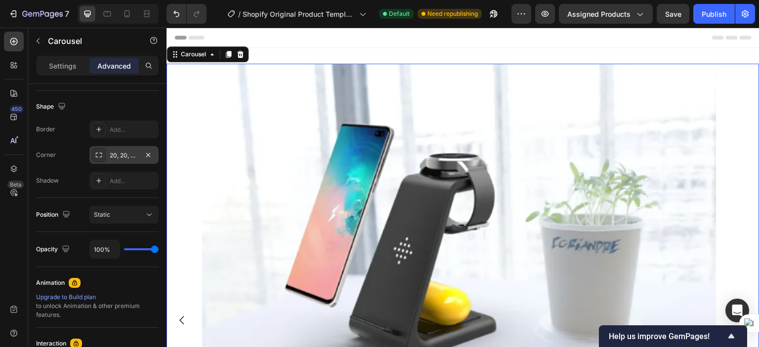
click at [182, 320] on icon "Carousel Back Arrow" at bounding box center [182, 321] width 12 height 12
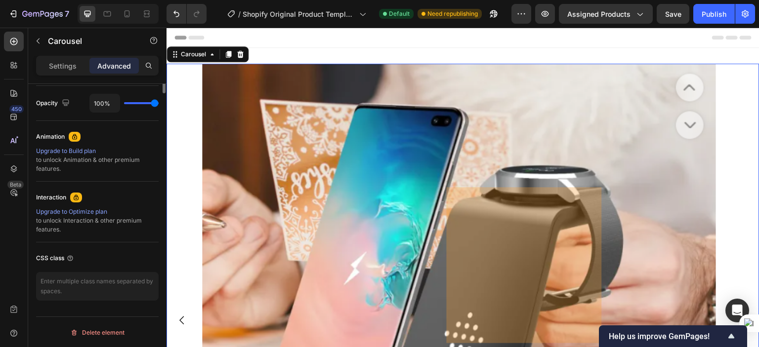
scroll to position [146, 0]
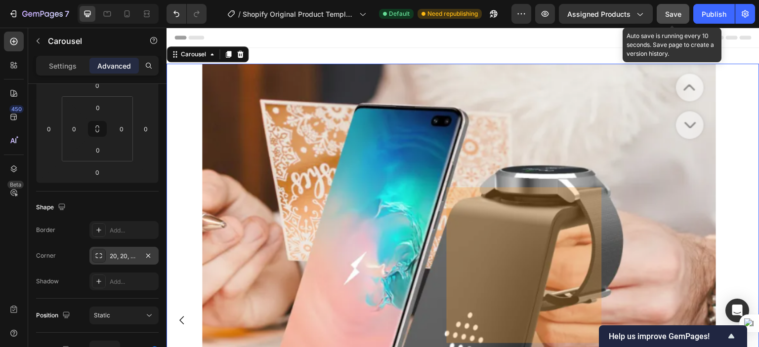
click at [677, 15] on span "Save" at bounding box center [673, 14] width 16 height 8
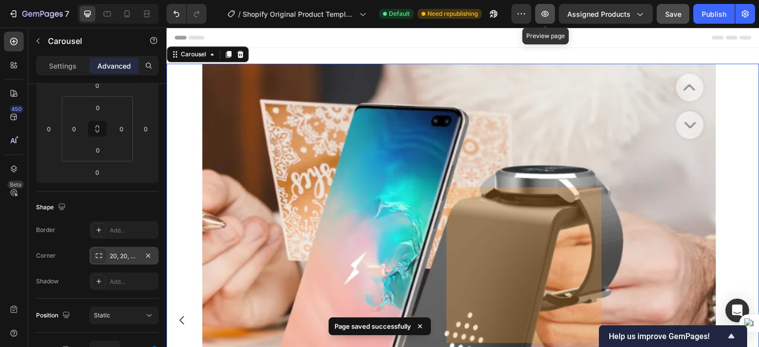
click at [546, 20] on button "button" at bounding box center [545, 14] width 20 height 20
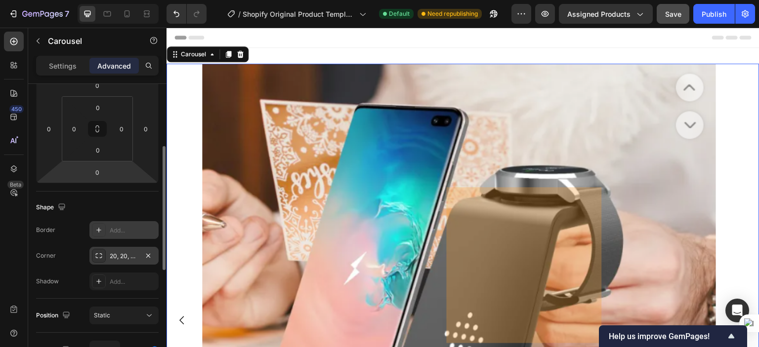
scroll to position [0, 0]
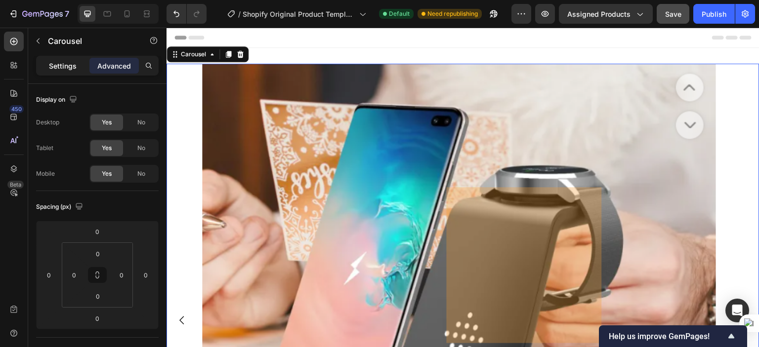
click at [78, 66] on div "Settings" at bounding box center [62, 66] width 49 height 16
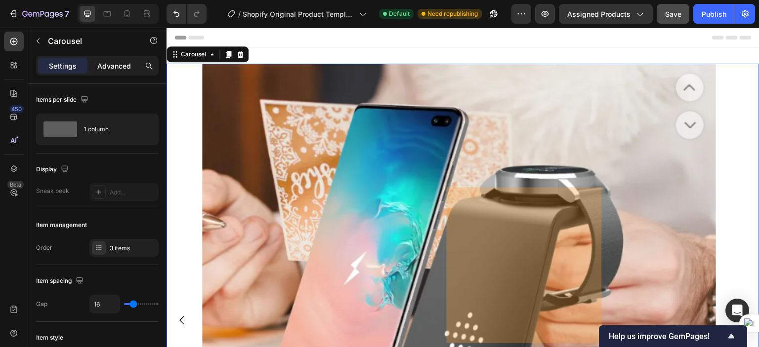
click at [91, 67] on div "Advanced" at bounding box center [113, 66] width 49 height 16
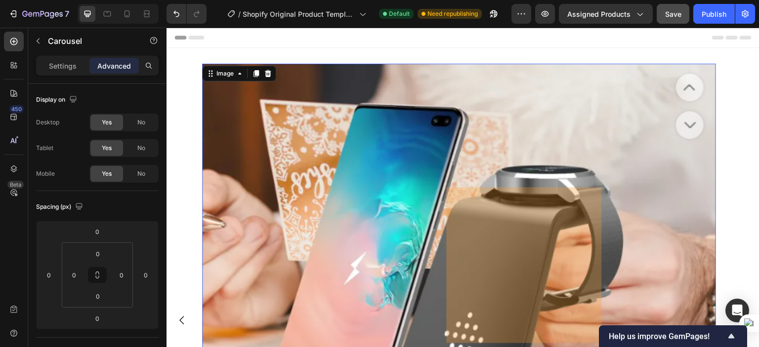
click at [265, 117] on img at bounding box center [459, 319] width 514 height 510
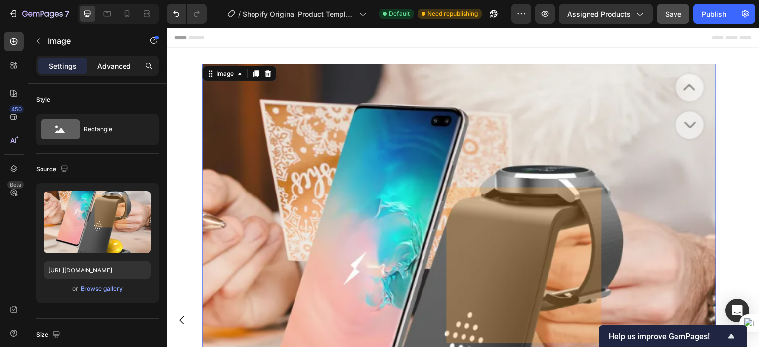
click at [115, 68] on p "Advanced" at bounding box center [114, 66] width 34 height 10
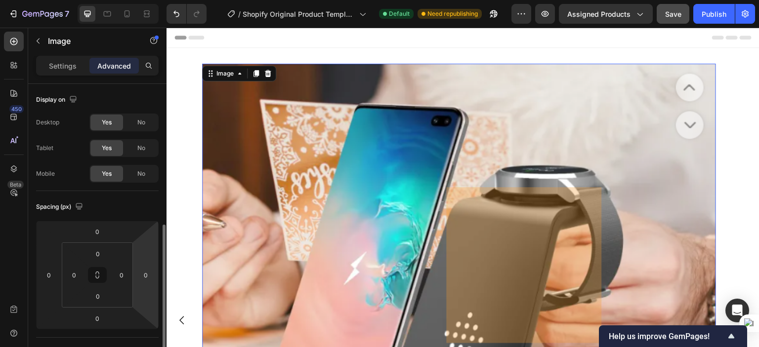
scroll to position [247, 0]
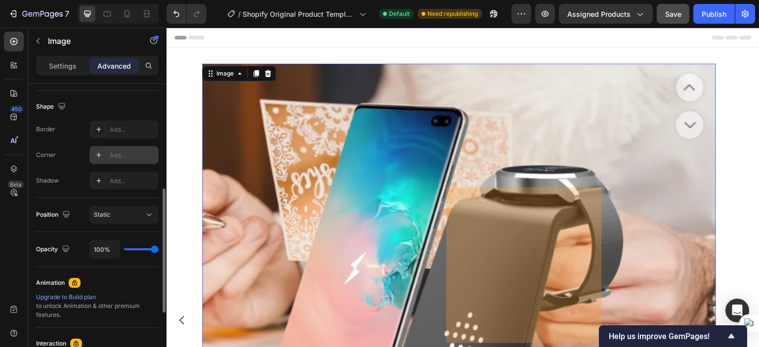
click at [124, 155] on div "Add..." at bounding box center [133, 155] width 46 height 9
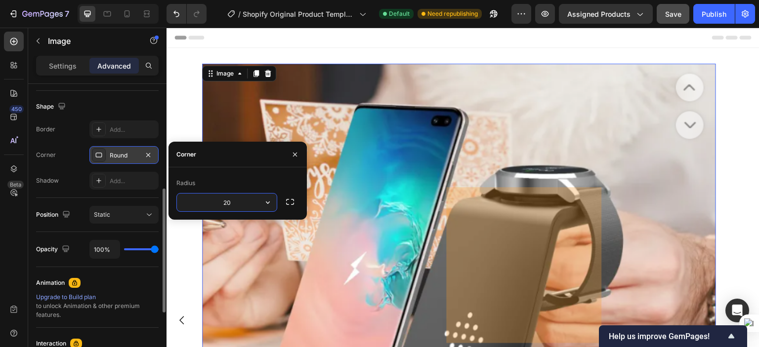
type input "20"
click at [255, 175] on div "Radius 20" at bounding box center [237, 193] width 138 height 52
click at [296, 203] on button "button" at bounding box center [290, 202] width 18 height 18
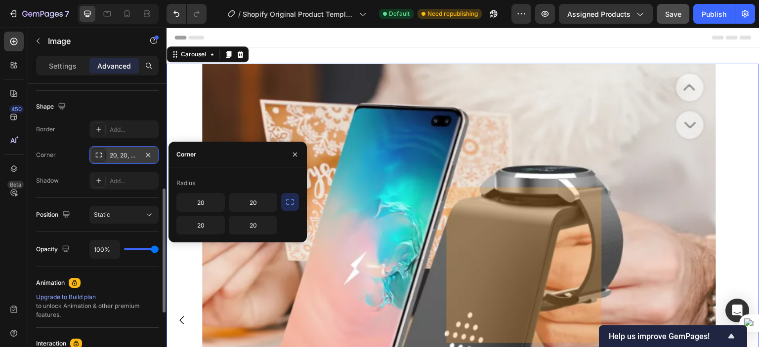
click at [187, 116] on div "Image Image Image" at bounding box center [462, 321] width 593 height 514
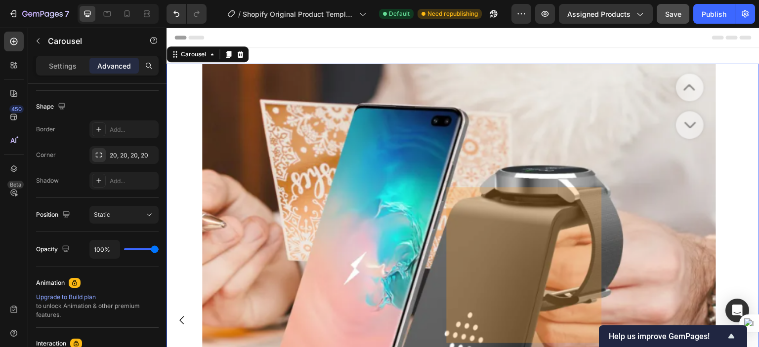
scroll to position [0, 0]
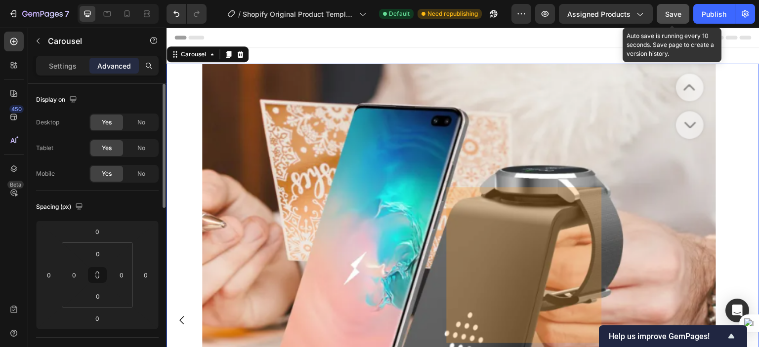
click at [671, 18] on div "Save" at bounding box center [673, 14] width 16 height 10
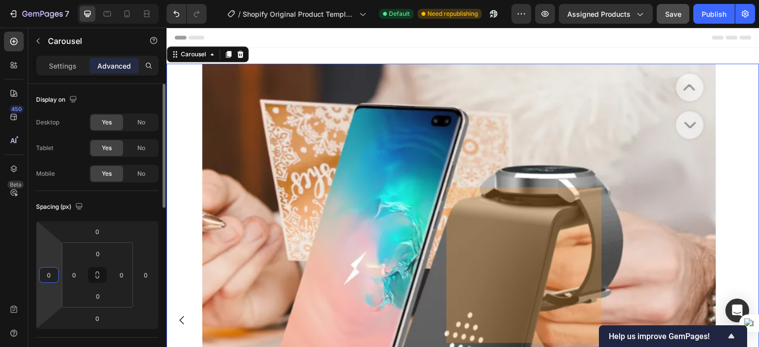
click at [48, 276] on input "0" at bounding box center [48, 275] width 15 height 15
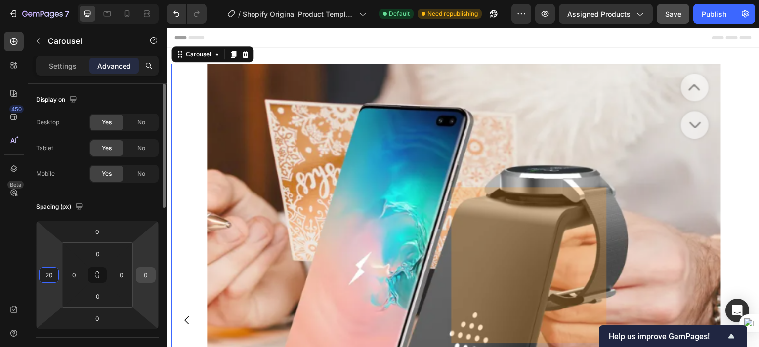
type input "20"
click at [143, 275] on input "0" at bounding box center [145, 275] width 15 height 15
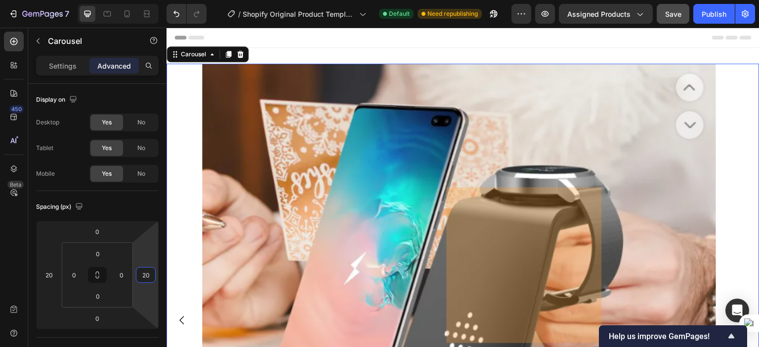
type input "20"
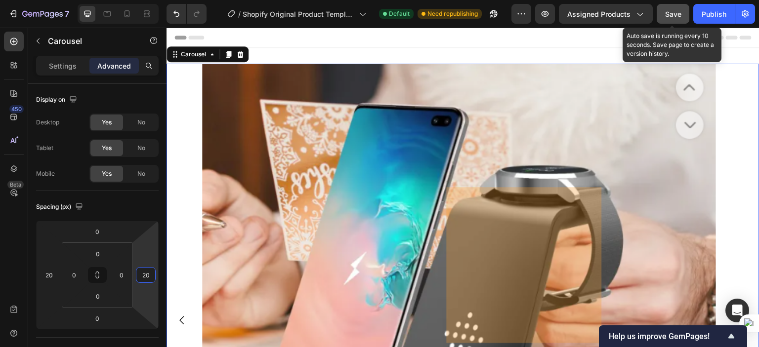
click at [671, 10] on span "Save" at bounding box center [673, 14] width 16 height 8
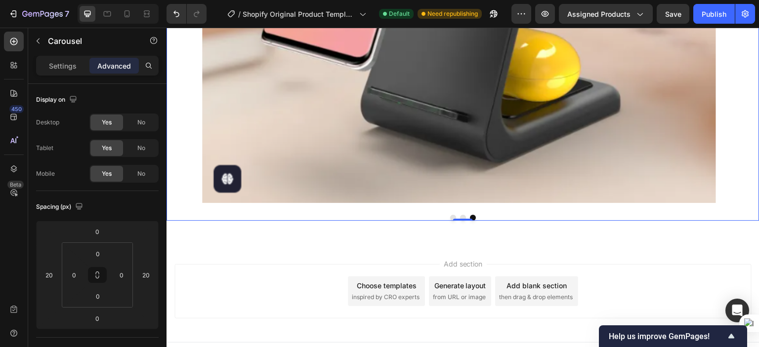
scroll to position [386, 0]
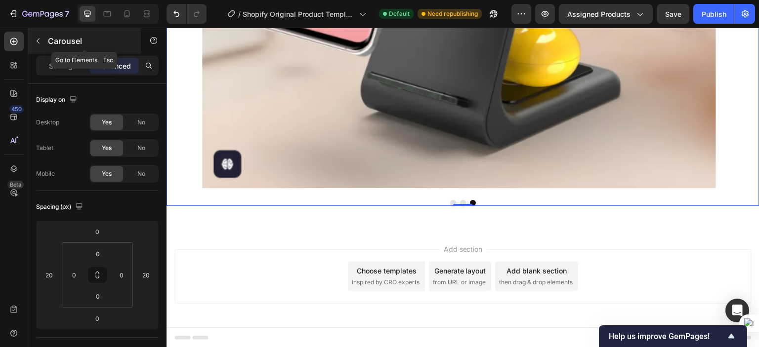
click at [40, 42] on icon "button" at bounding box center [38, 41] width 8 height 8
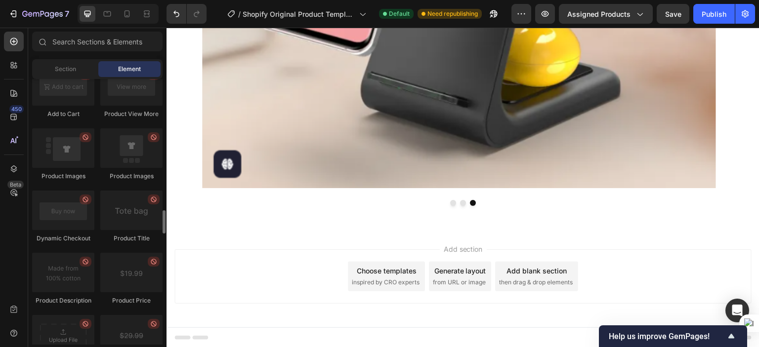
scroll to position [1728, 0]
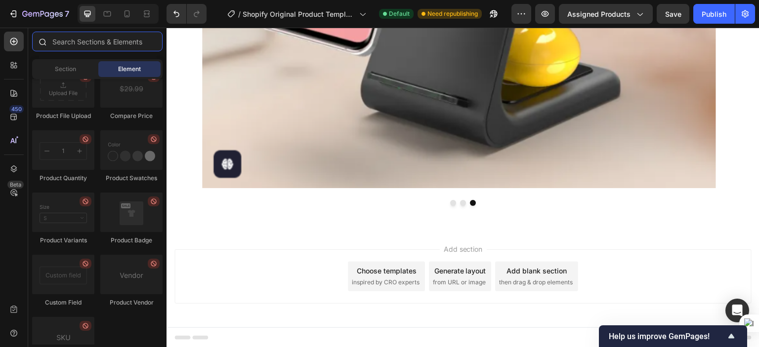
click at [110, 44] on input "text" at bounding box center [97, 42] width 130 height 20
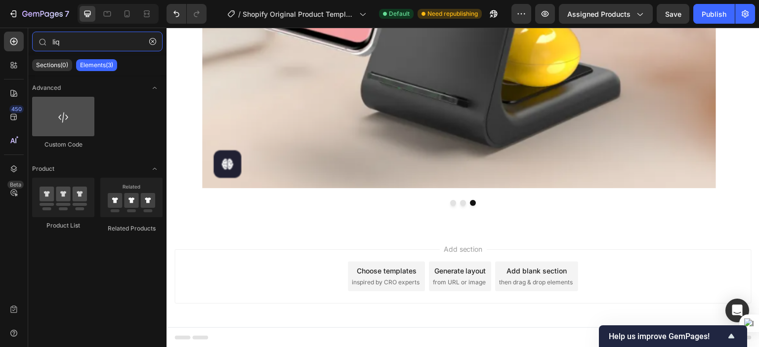
type input "liq"
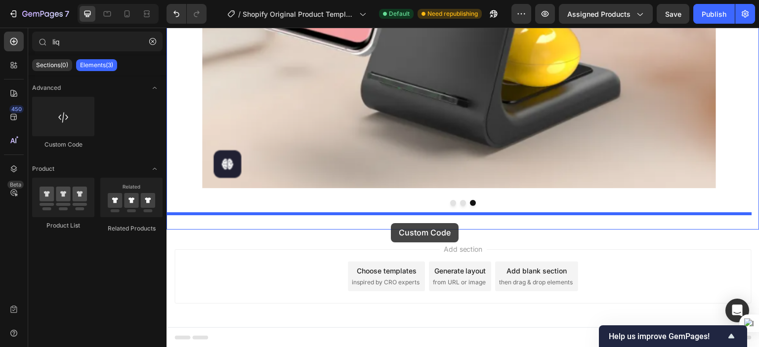
drag, startPoint x: 230, startPoint y: 145, endPoint x: 391, endPoint y: 223, distance: 178.5
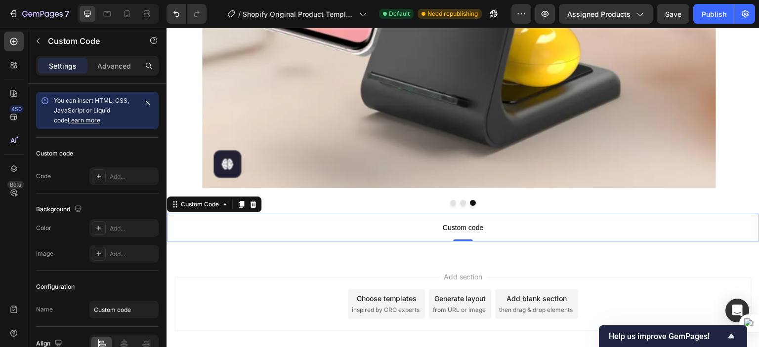
click at [384, 237] on p "Custom code" at bounding box center [462, 228] width 593 height 28
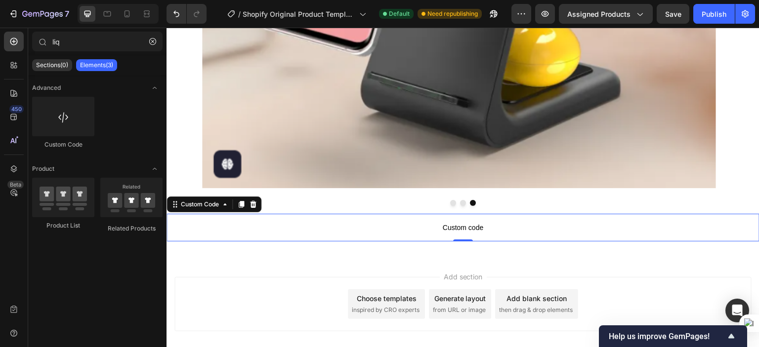
scroll to position [378, 0]
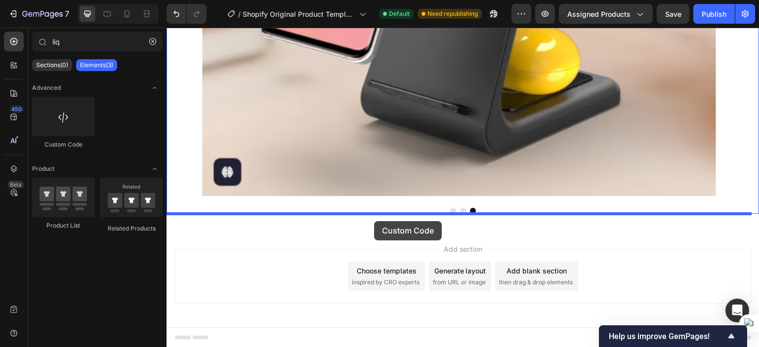
drag, startPoint x: 251, startPoint y: 151, endPoint x: 374, endPoint y: 221, distance: 141.6
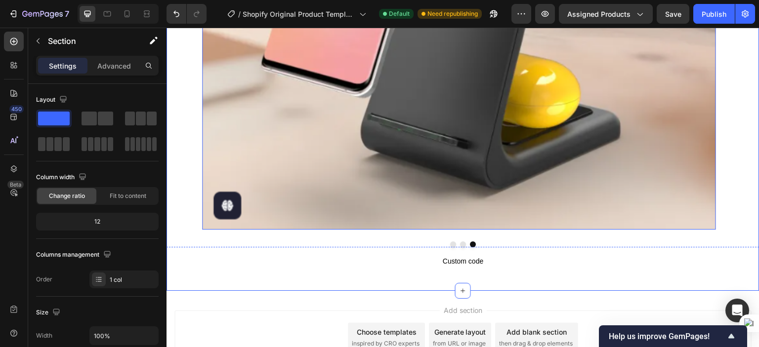
scroll to position [328, 0]
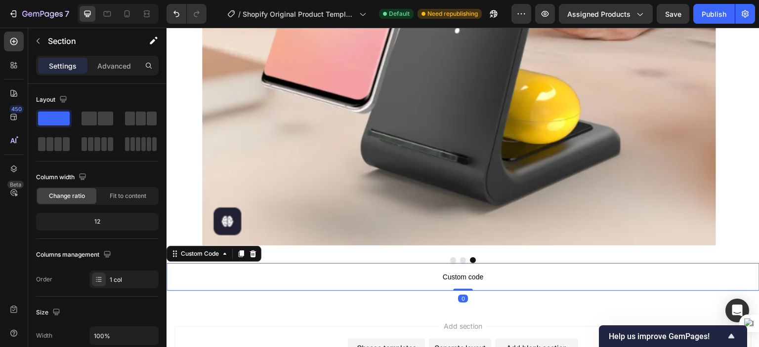
click at [391, 276] on span "Custom code" at bounding box center [462, 277] width 593 height 12
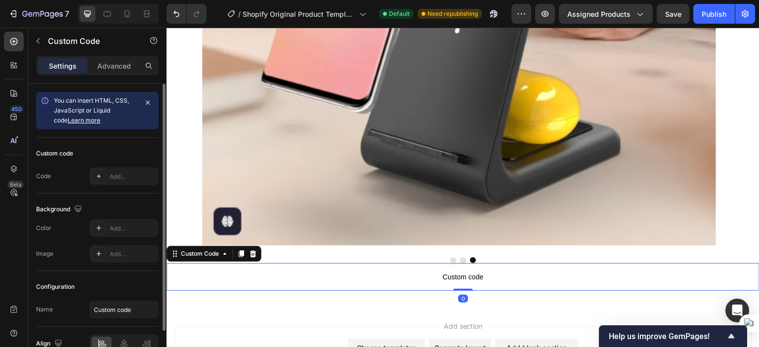
scroll to position [52, 0]
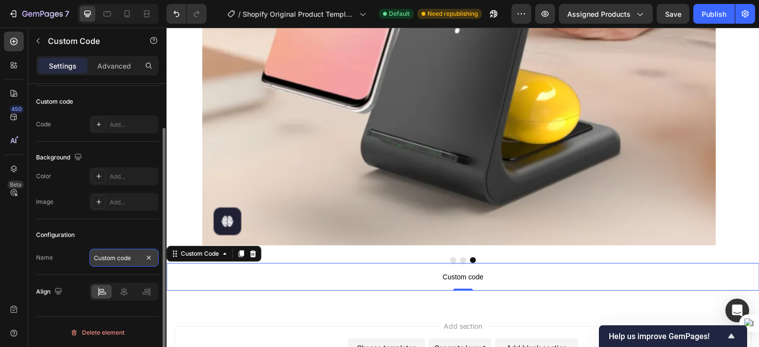
click at [130, 257] on input "Custom code" at bounding box center [123, 258] width 69 height 18
click at [452, 275] on span "Custom code" at bounding box center [462, 277] width 593 height 12
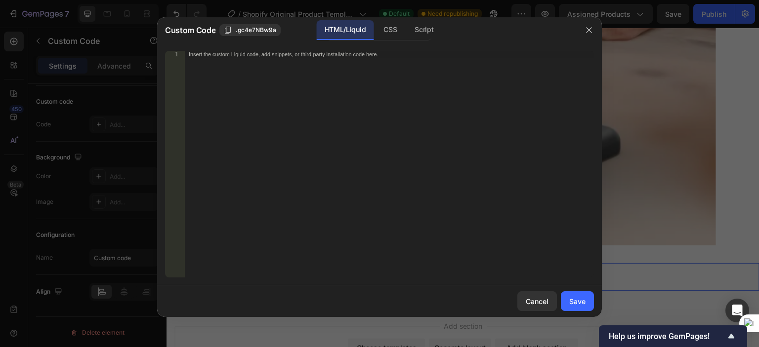
click at [259, 94] on div "Insert the custom Liquid code, add snippets, or third-party installation code h…" at bounding box center [389, 171] width 409 height 240
paste textarea "<video poster="" loop="" muted="" playsinline="" autoplay="" src="ABCDEF" width…"
type textarea "<video poster="" loop="" muted="" playsinline="" autoplay="" src="ABCDEF" width…"
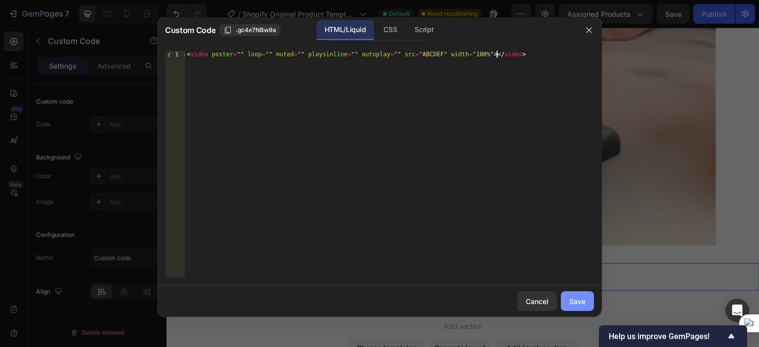
click at [573, 300] on div "Save" at bounding box center [577, 301] width 16 height 10
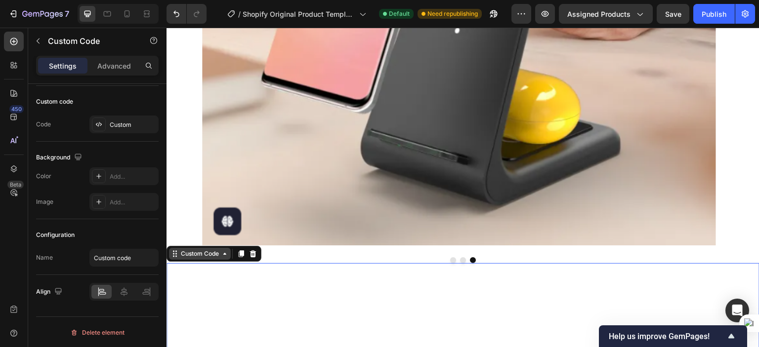
click at [190, 257] on div "Custom Code" at bounding box center [200, 253] width 42 height 9
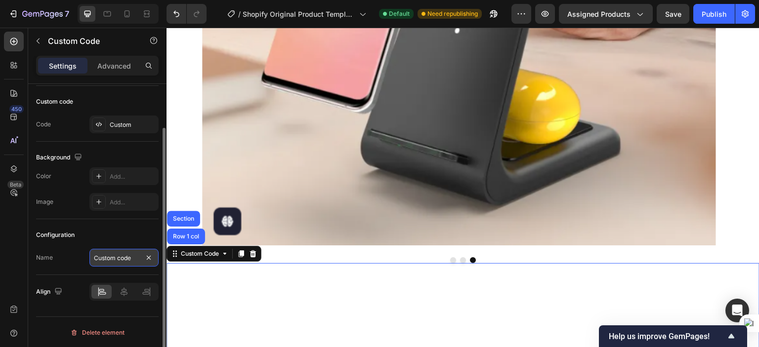
click at [116, 258] on input "Custom code" at bounding box center [123, 258] width 69 height 18
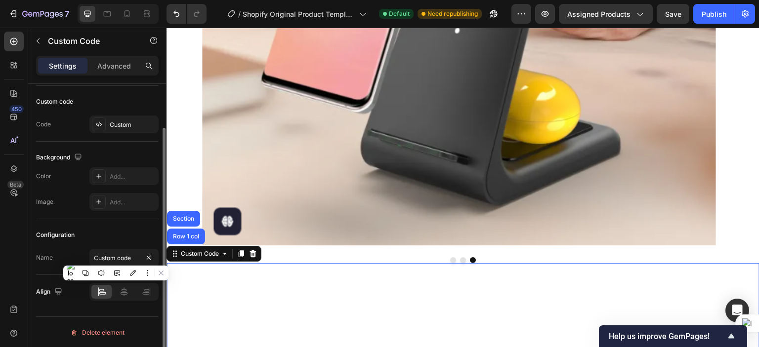
click at [58, 231] on div "Configuration" at bounding box center [55, 235] width 39 height 9
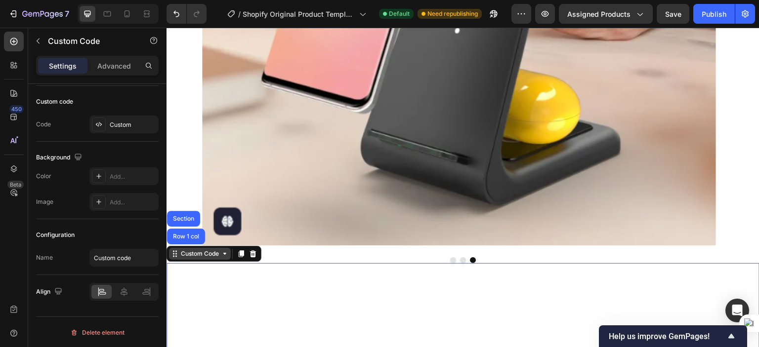
click at [180, 257] on div "Custom Code" at bounding box center [200, 253] width 42 height 9
click at [227, 255] on icon at bounding box center [225, 254] width 8 height 8
click at [195, 254] on div "Custom Code" at bounding box center [200, 253] width 42 height 9
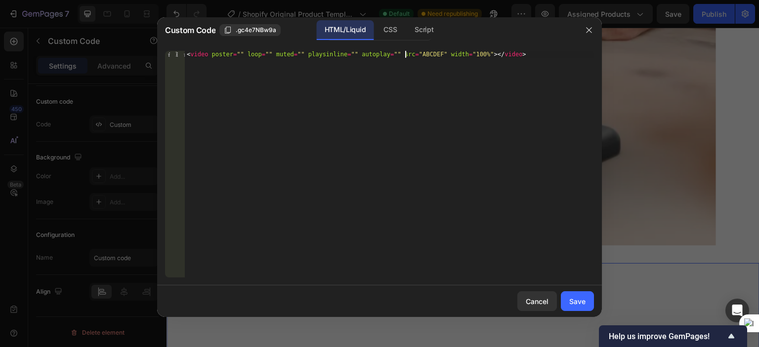
click at [406, 55] on div "< video poster = "" loop = "" muted = "" playsinline = "" autoplay = "" src = "…" at bounding box center [389, 171] width 409 height 240
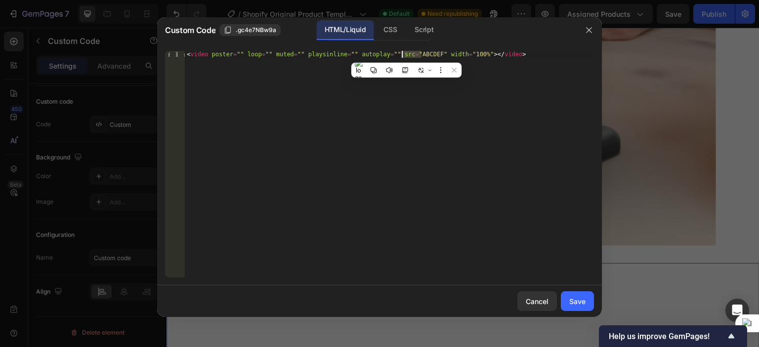
paste textarea "[URL][DOMAIN_NAME]"
type textarea "<video poster="" loop="" muted="" playsinline="" autoplay="" src="[URL][DOMAIN_…"
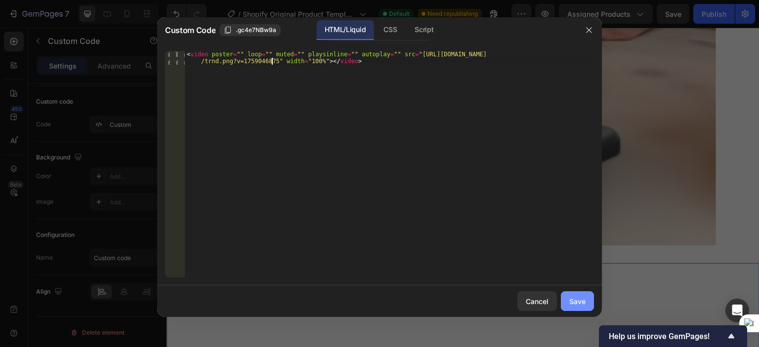
click at [573, 302] on div "Save" at bounding box center [577, 301] width 16 height 10
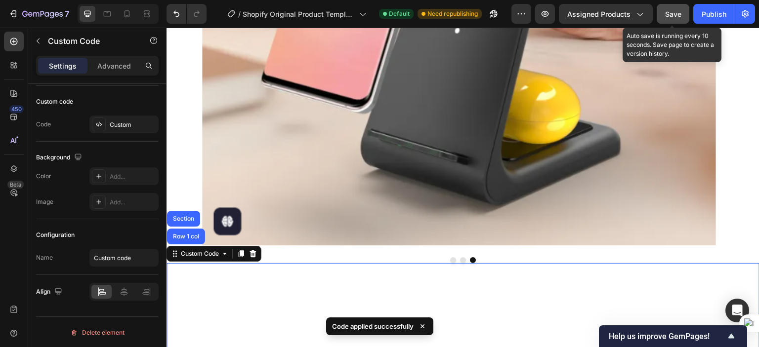
click at [668, 23] on button "Save" at bounding box center [672, 14] width 33 height 20
